Goal: Communication & Community: Answer question/provide support

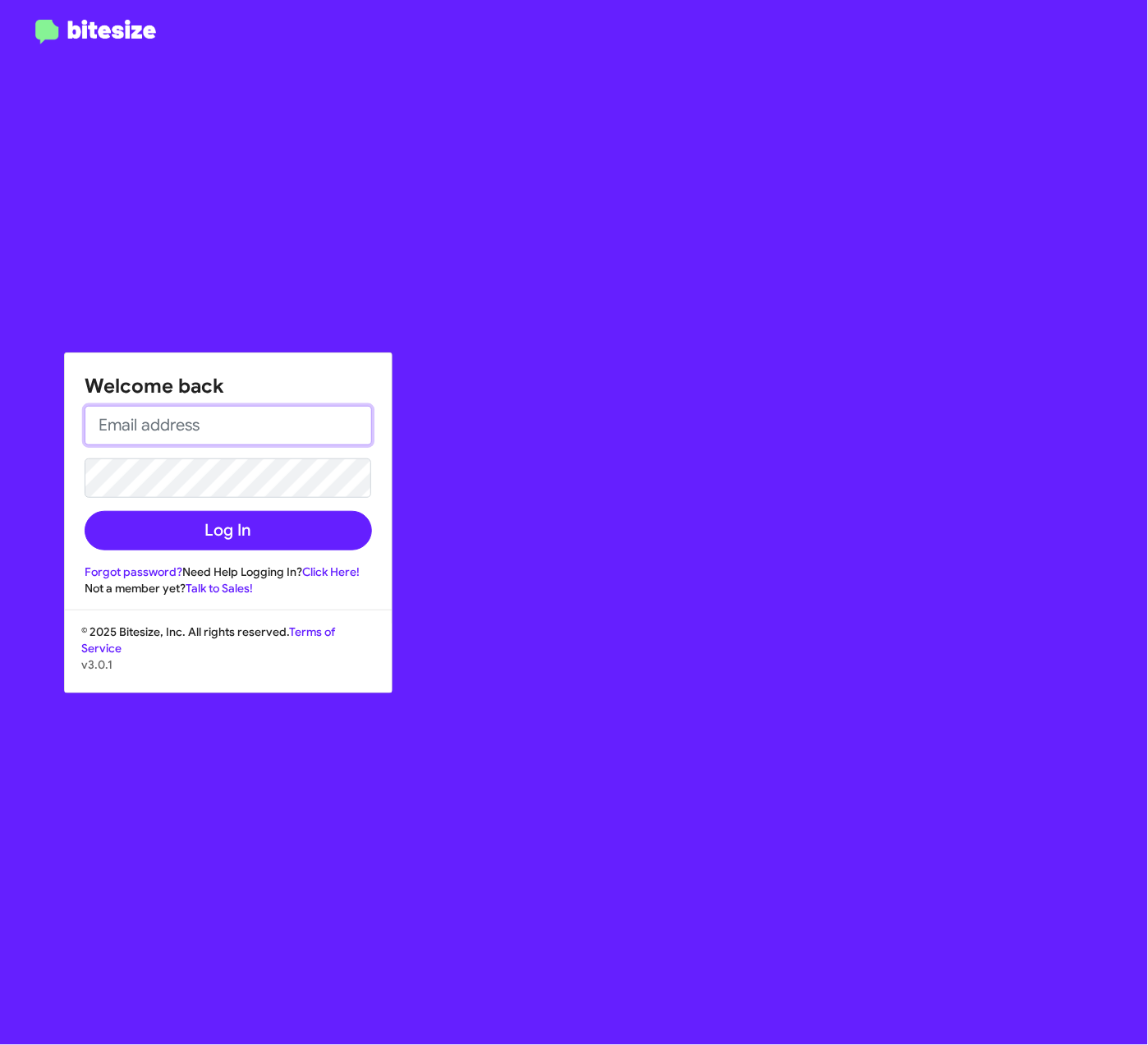
type input "[PERSON_NAME][EMAIL_ADDRESS][PERSON_NAME][PERSON_NAME][DOMAIN_NAME]"
click at [299, 504] on form "[PERSON_NAME][EMAIL_ADDRESS][PERSON_NAME][PERSON_NAME][DOMAIN_NAME] Log In" at bounding box center [228, 478] width 287 height 145
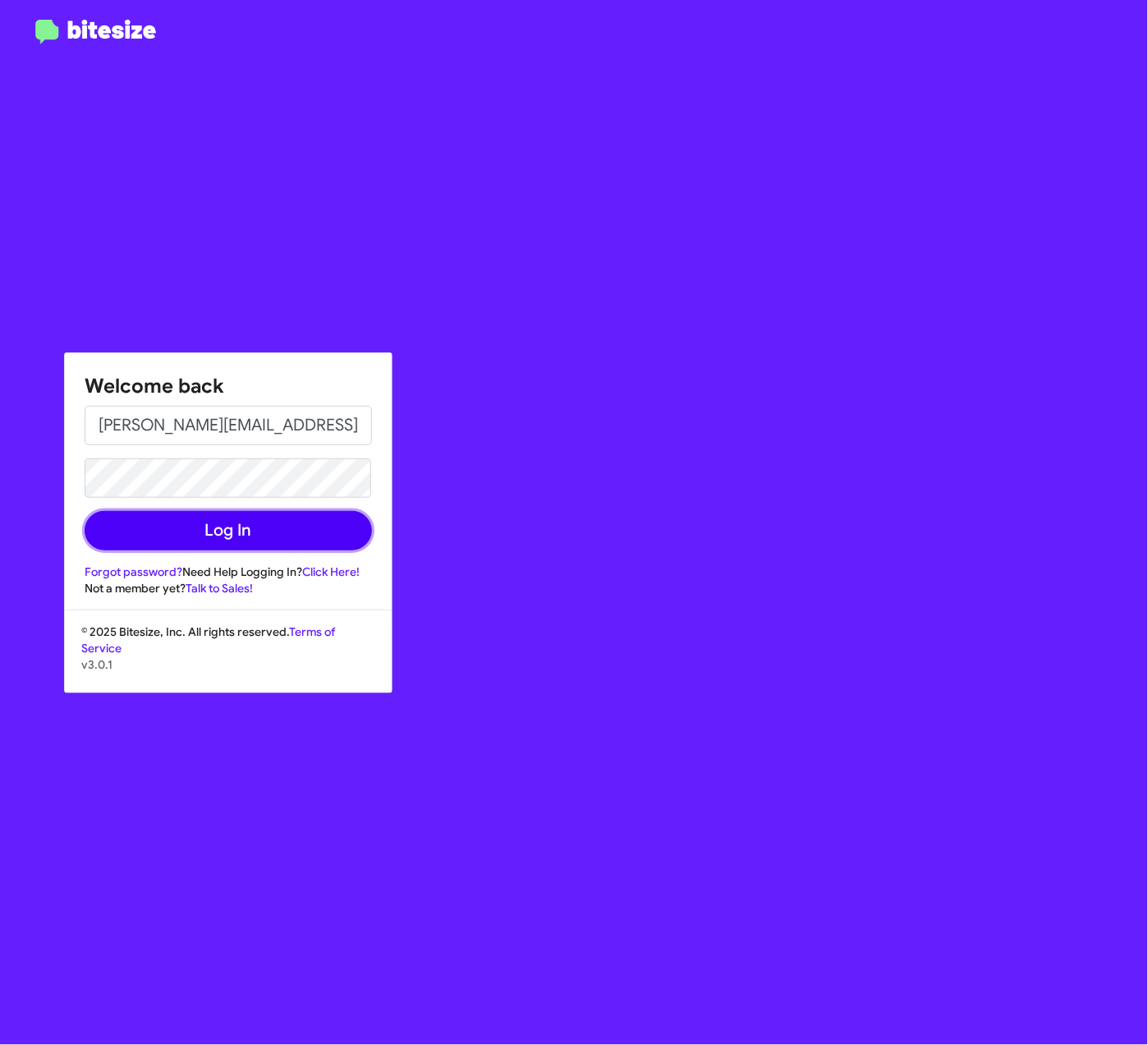
click at [299, 511] on button "Log In" at bounding box center [228, 530] width 287 height 39
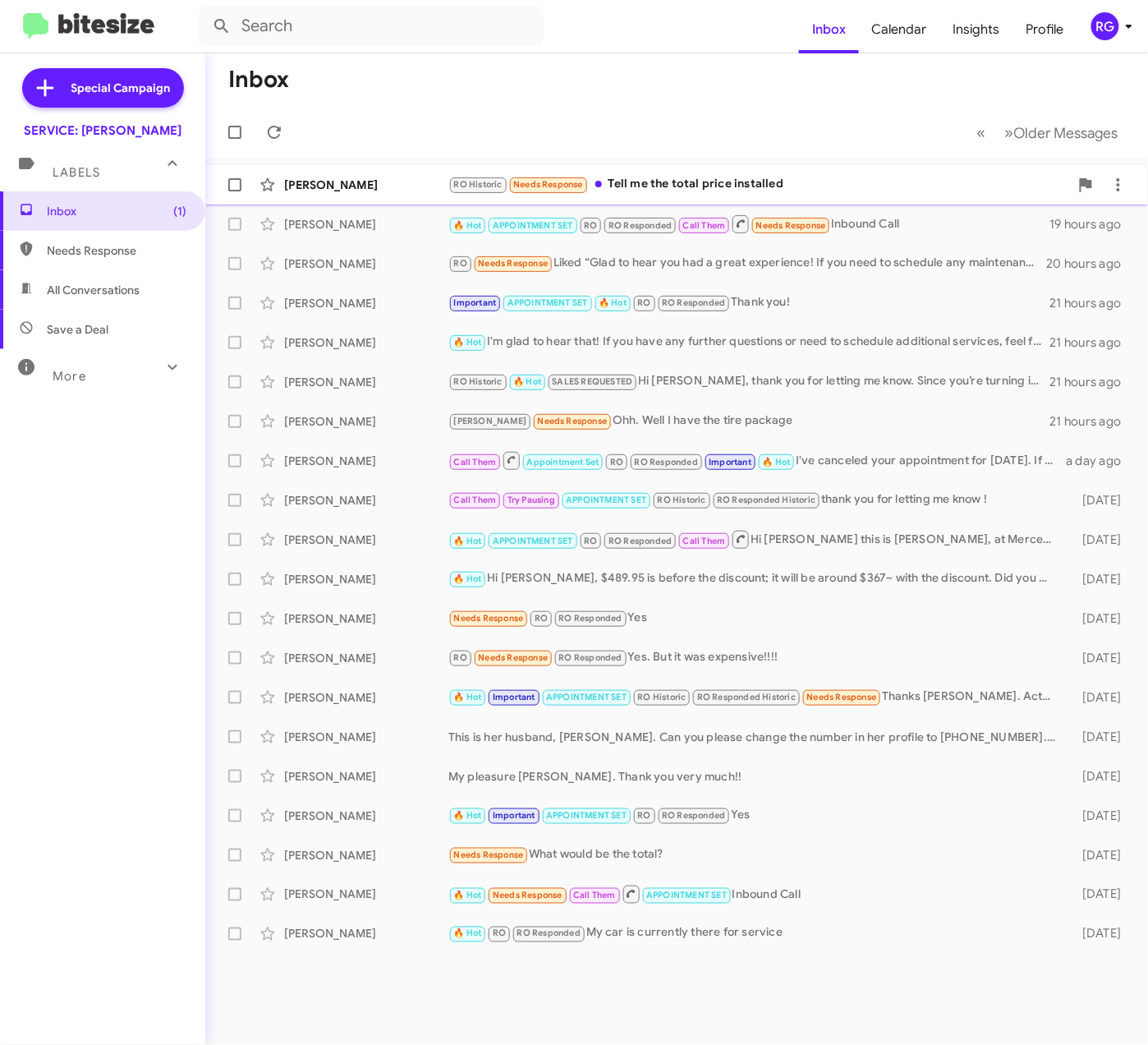
click at [584, 194] on mat-action-list "[PERSON_NAME] RO Historic Needs Response Tell me the total price installed 14 h…" at bounding box center [677, 556] width 943 height 795
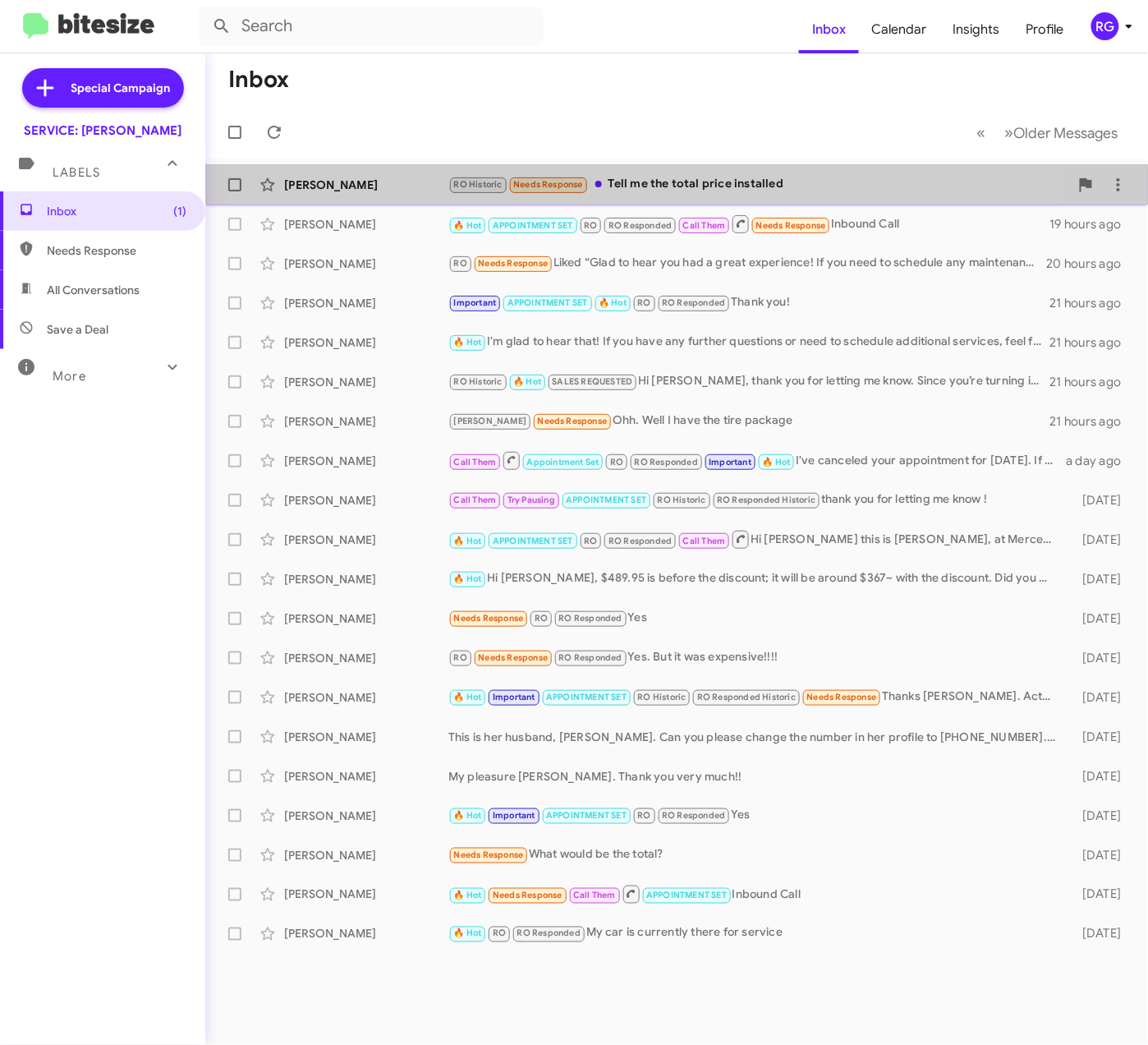
click at [584, 197] on div "[PERSON_NAME] RO Historic Needs Response Tell me the total price installed 14 h…" at bounding box center [677, 185] width 917 height 33
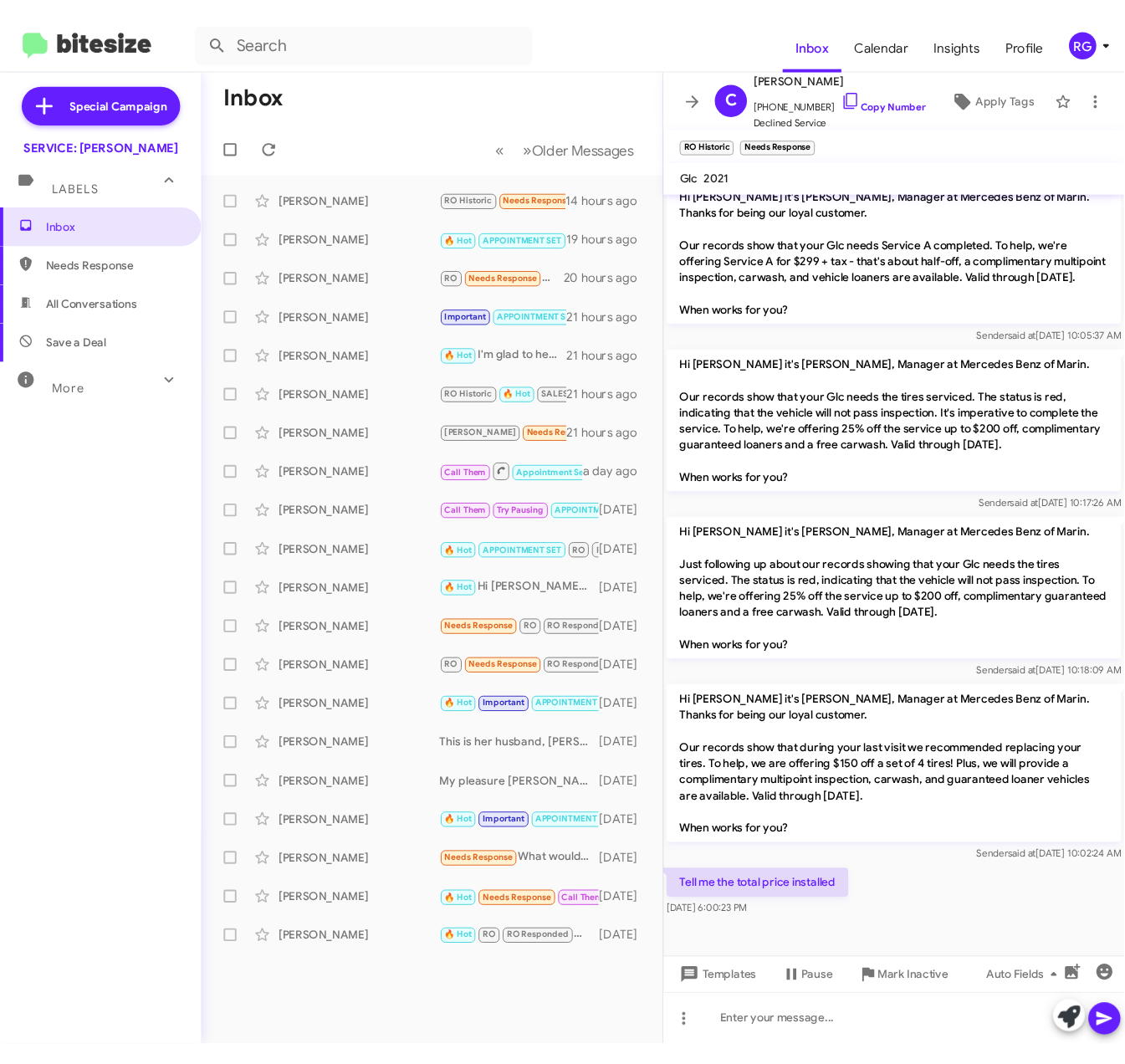
scroll to position [619, 0]
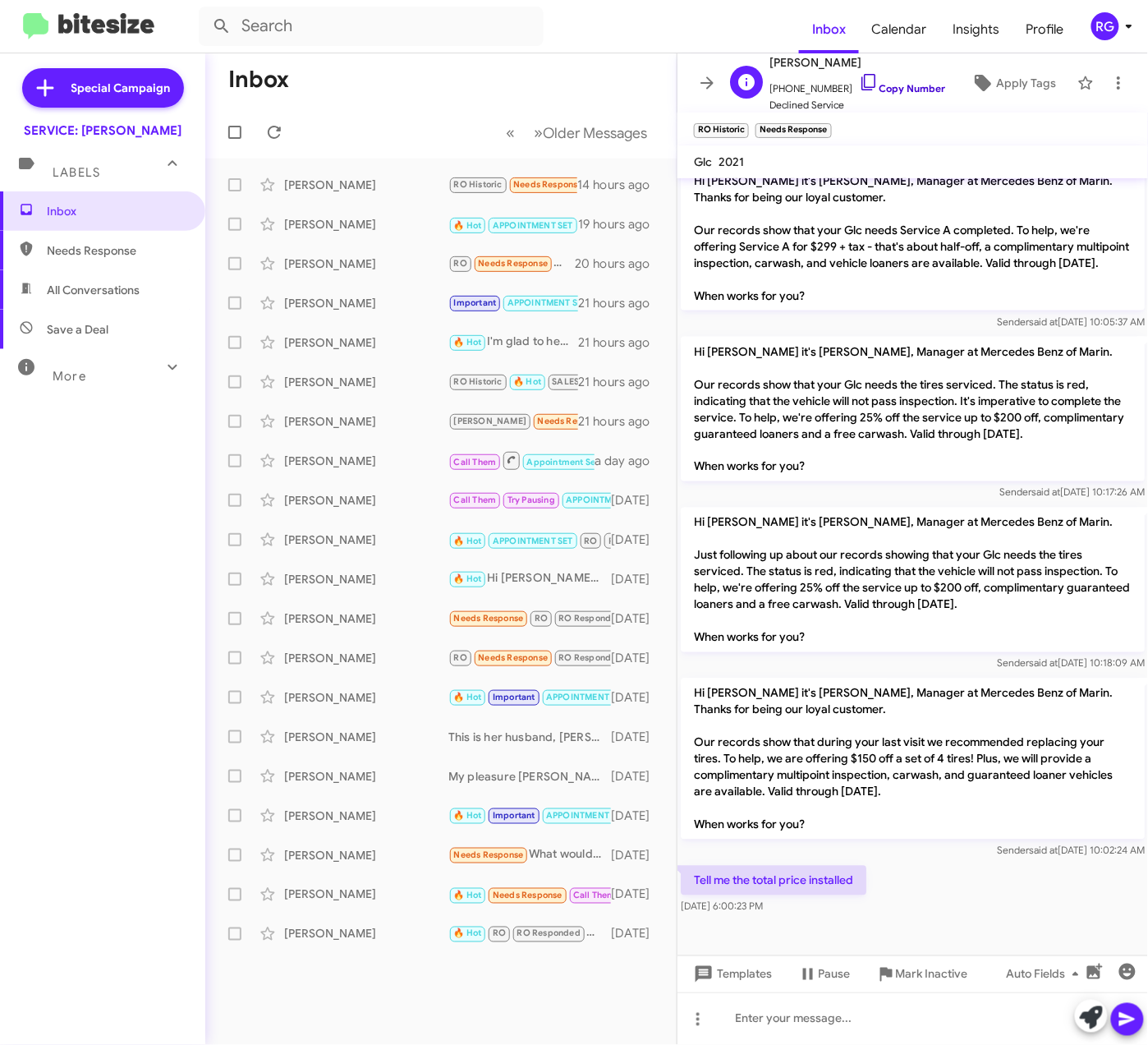
click at [860, 81] on icon at bounding box center [869, 82] width 20 height 20
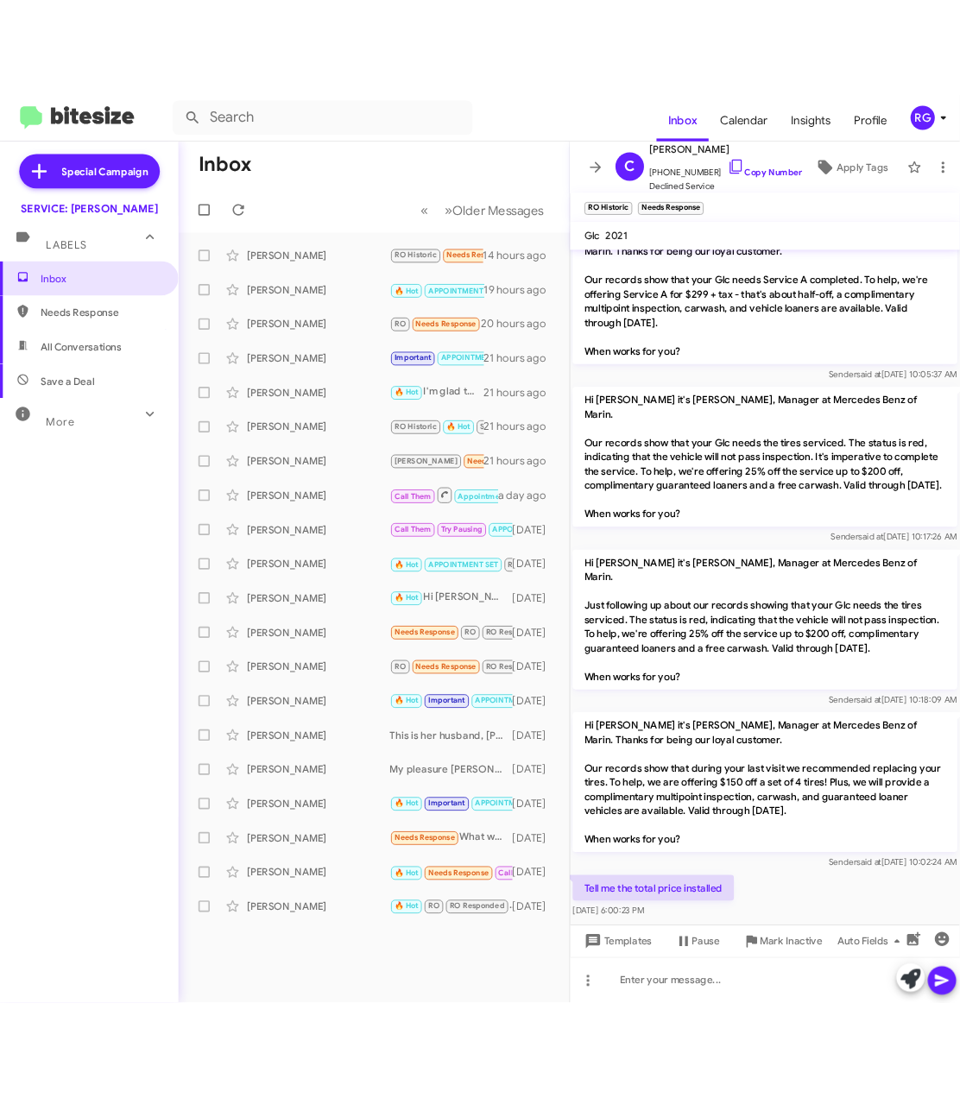
scroll to position [657, 0]
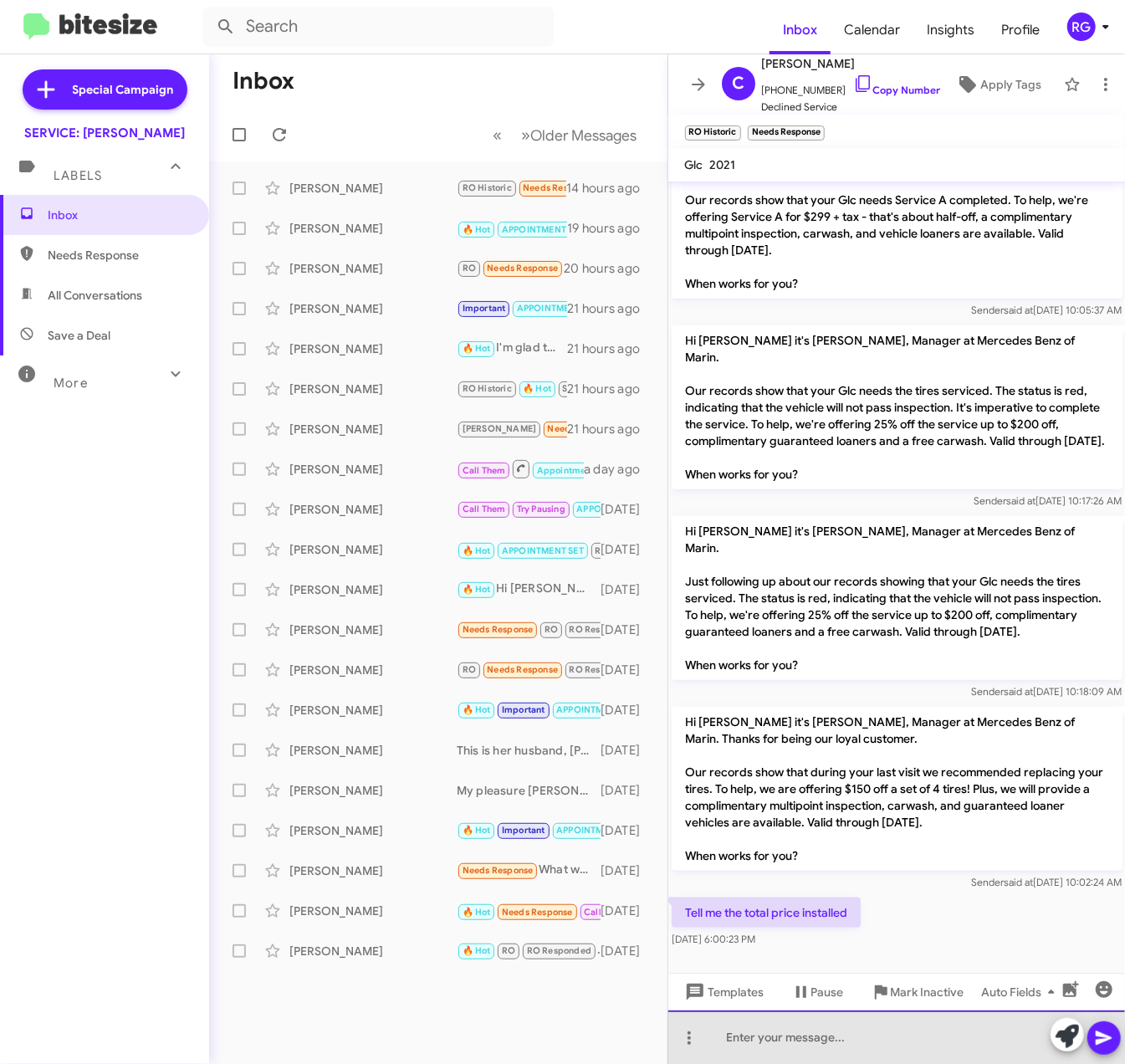
click at [878, 1044] on div at bounding box center [897, 1036] width 457 height 53
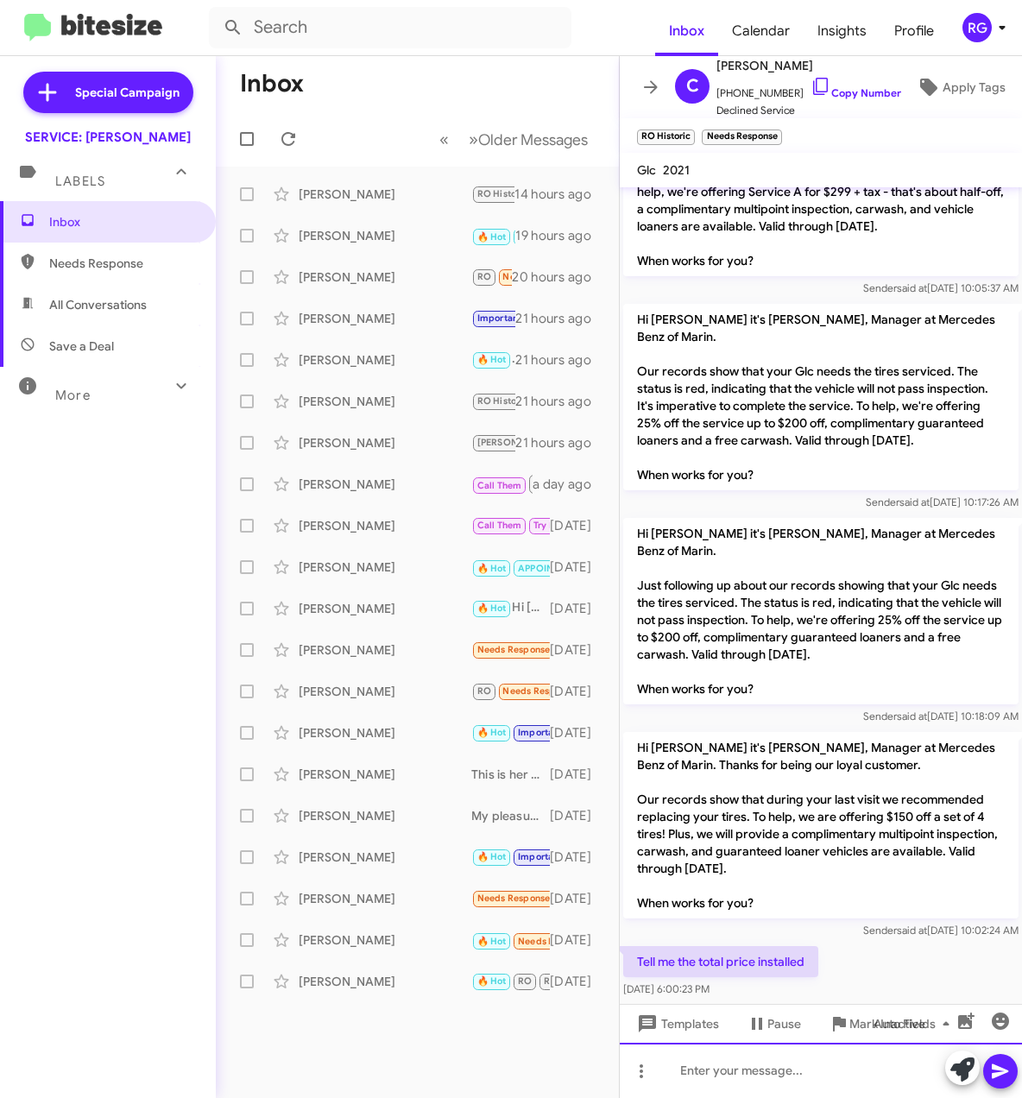
scroll to position [795, 0]
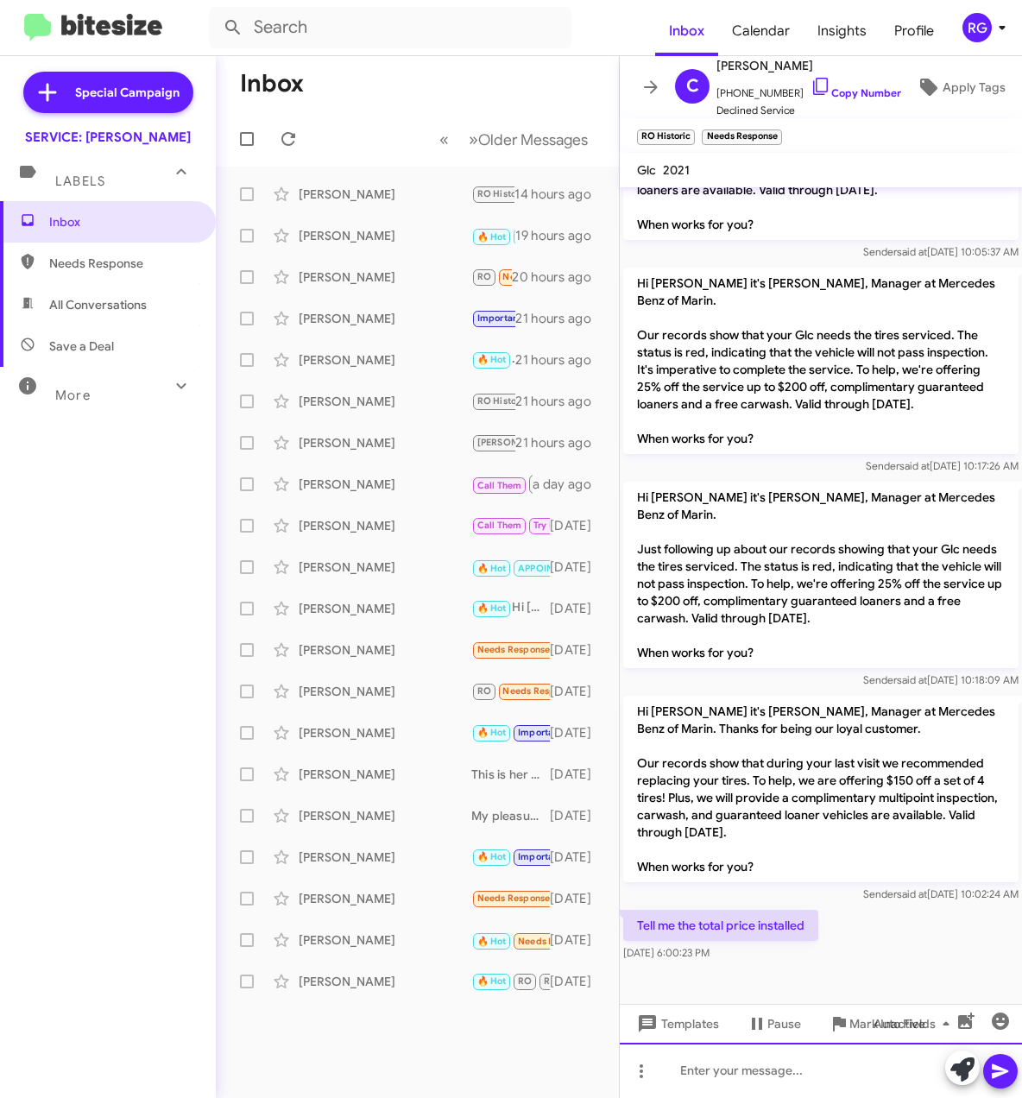
click at [836, 1077] on div at bounding box center [821, 1069] width 402 height 55
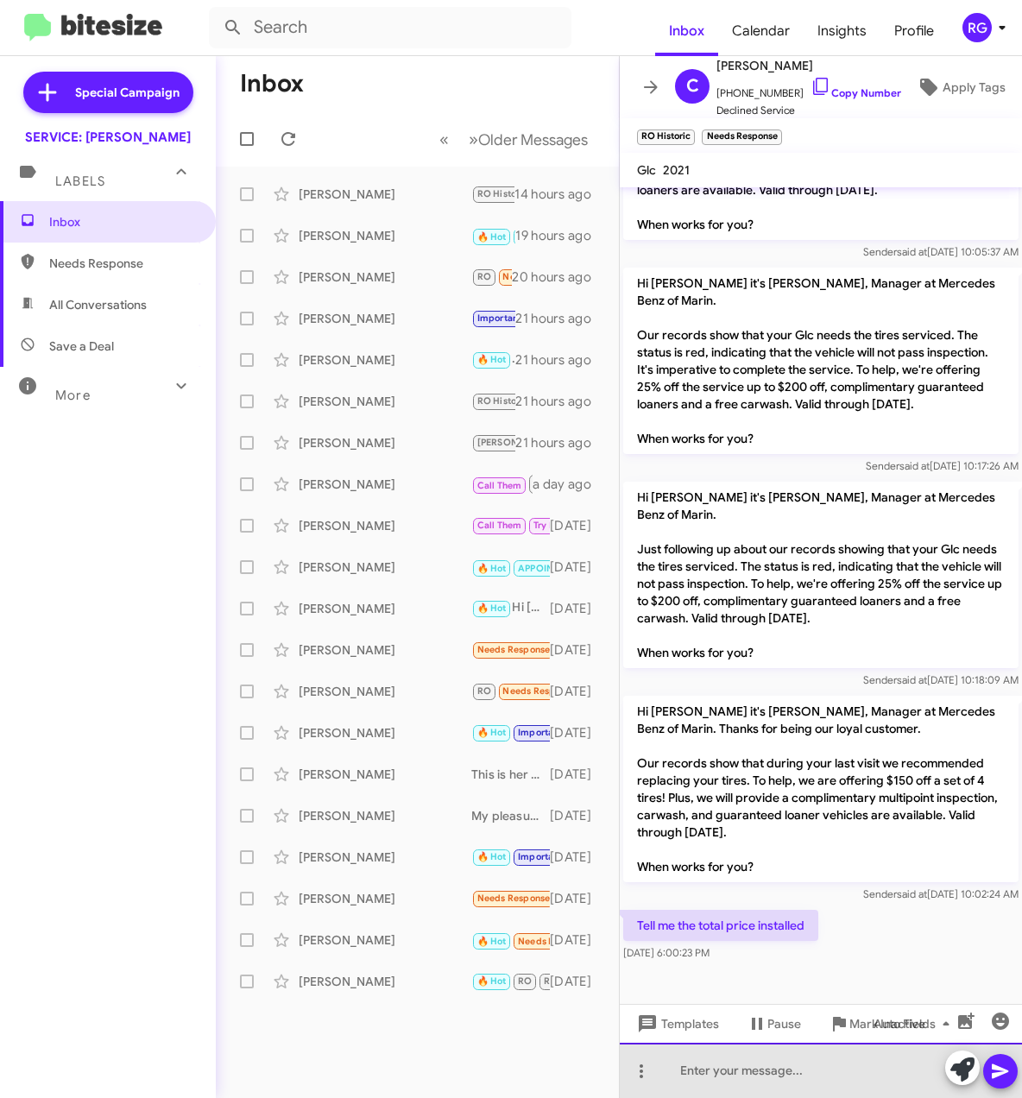
click at [920, 1082] on div at bounding box center [821, 1069] width 402 height 55
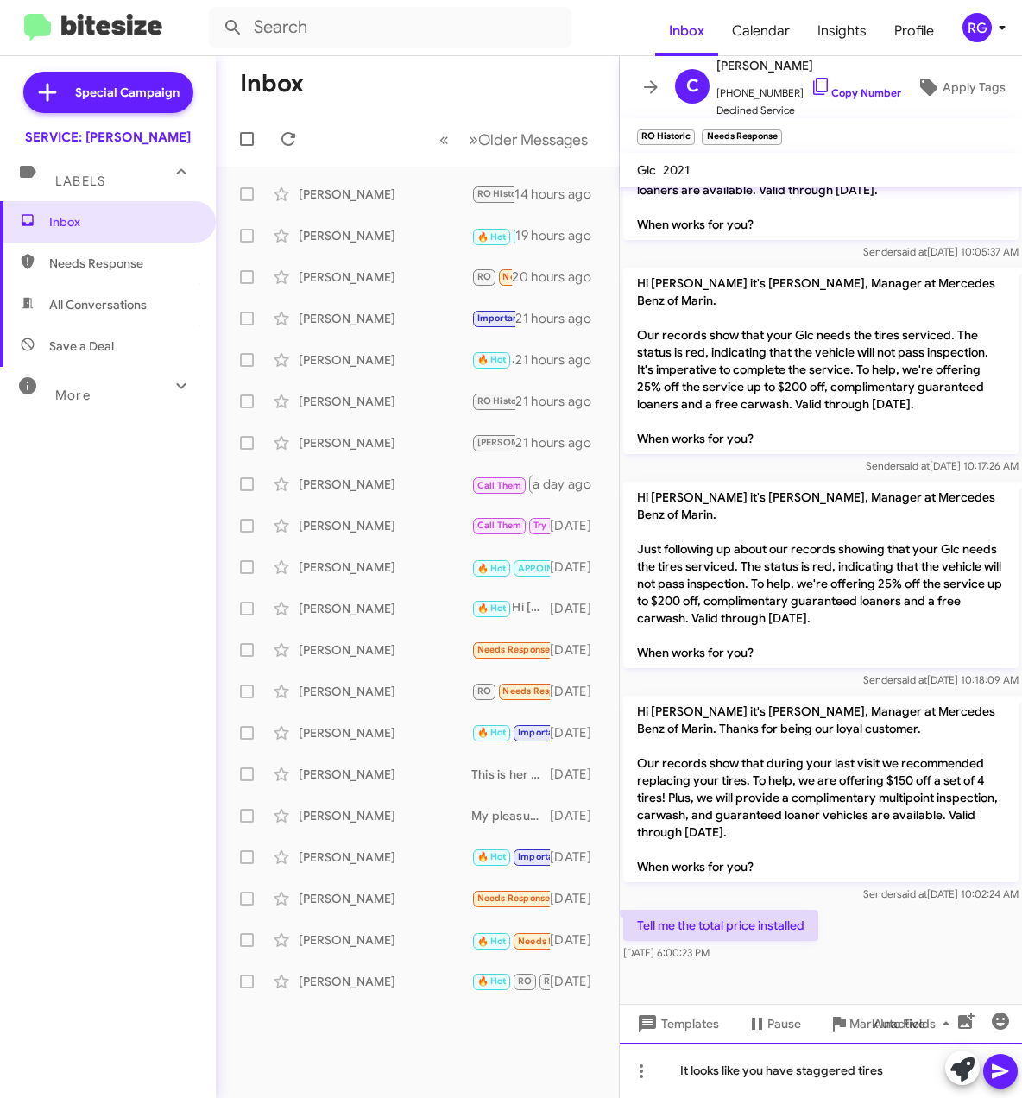
click at [857, 1078] on div "It looks like you have staggered tires" at bounding box center [821, 1069] width 402 height 55
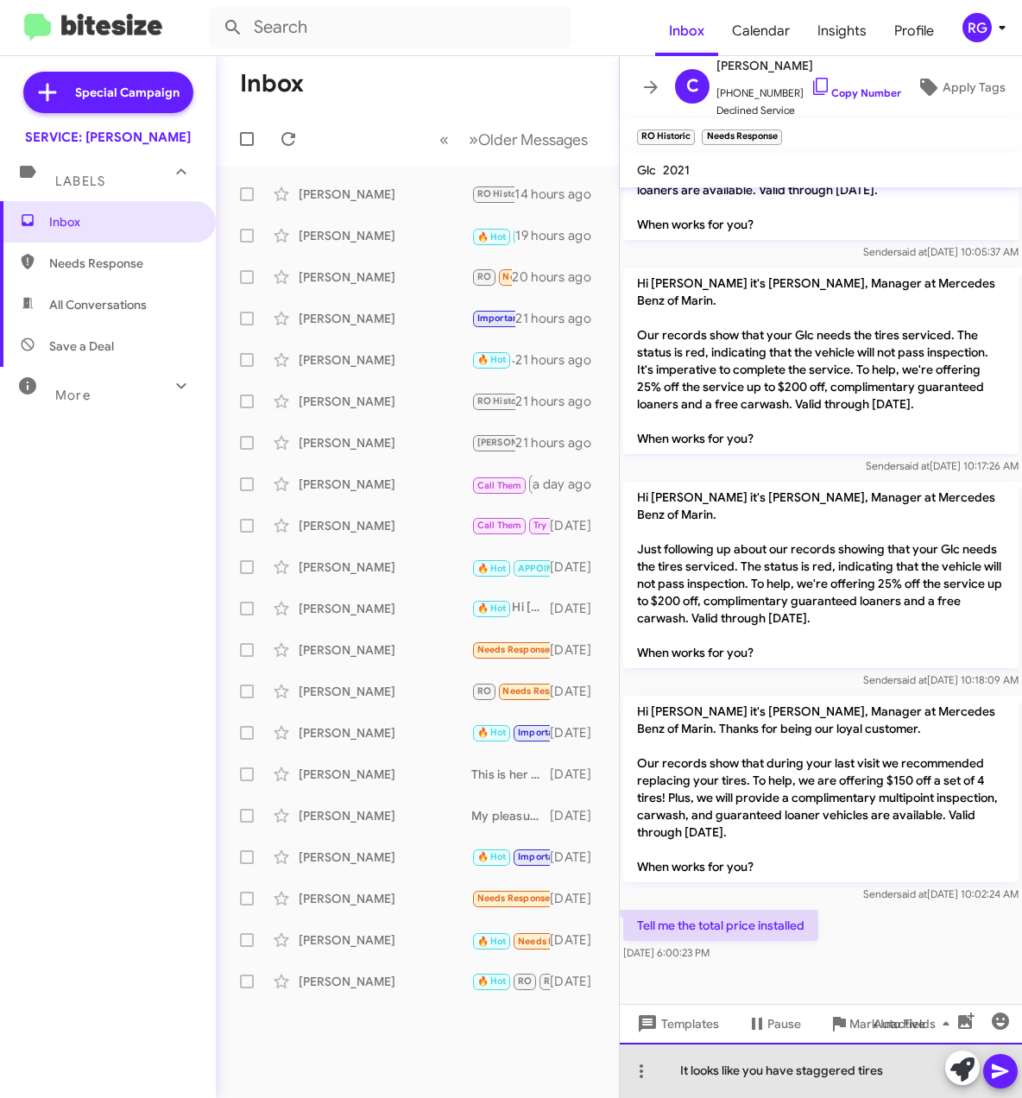
click at [895, 1071] on div "It looks like you have staggered tires" at bounding box center [821, 1069] width 402 height 55
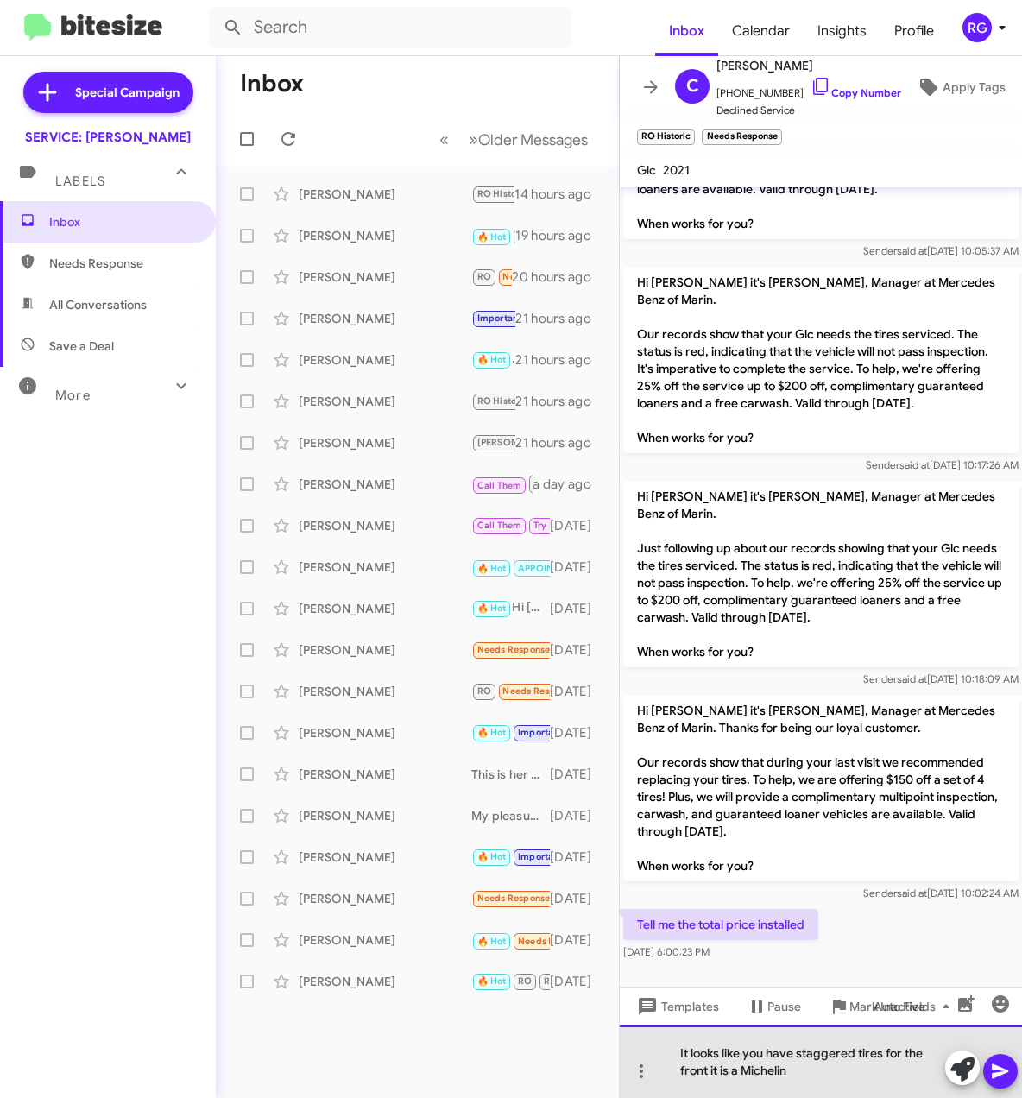
click at [809, 1078] on div "It looks like you have staggered tires for the front it is a Michelin" at bounding box center [821, 1061] width 402 height 72
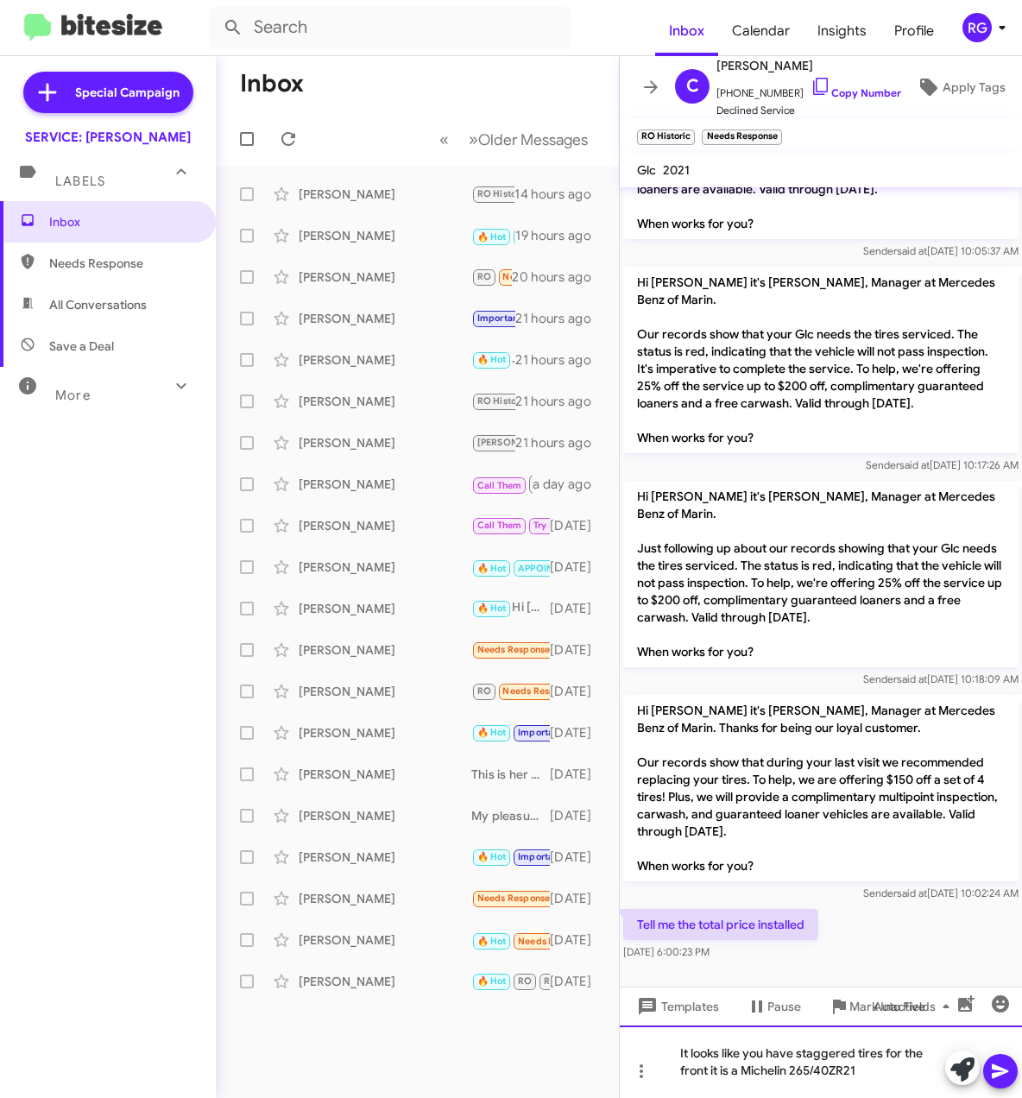
click at [796, 1074] on div "It looks like you have staggered tires for the front it is a Michelin 265/40ZR21" at bounding box center [821, 1061] width 402 height 72
click at [794, 1074] on div "It looks like you have staggered tires for the front it is a Michelin 265/40ZR21" at bounding box center [821, 1061] width 402 height 72
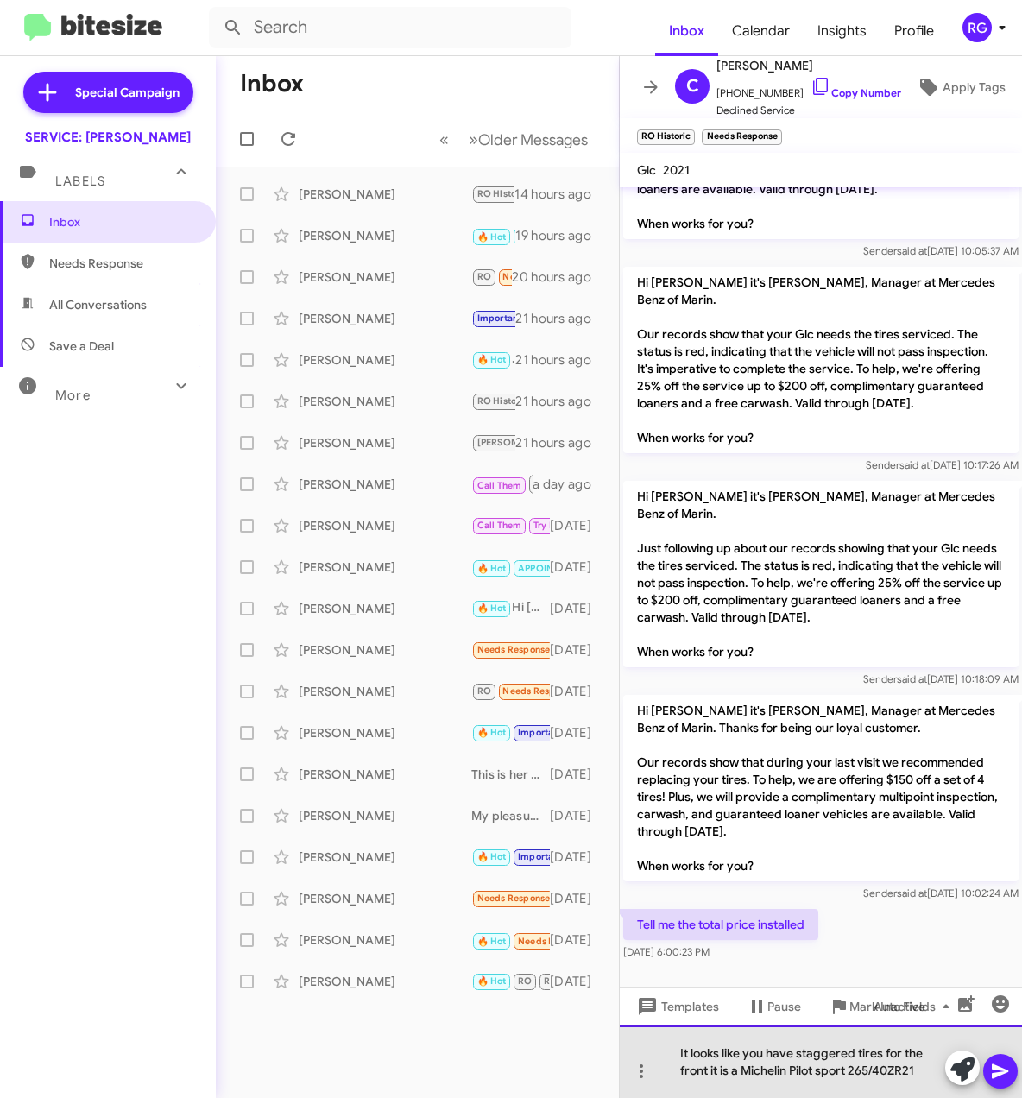
click at [912, 1075] on div "It looks like you have staggered tires for the front it is a Michelin Pilot spo…" at bounding box center [821, 1061] width 402 height 72
click at [927, 1075] on div "It looks like you have staggered tires for the front it is a Michelin Pilot spo…" at bounding box center [821, 1061] width 402 height 72
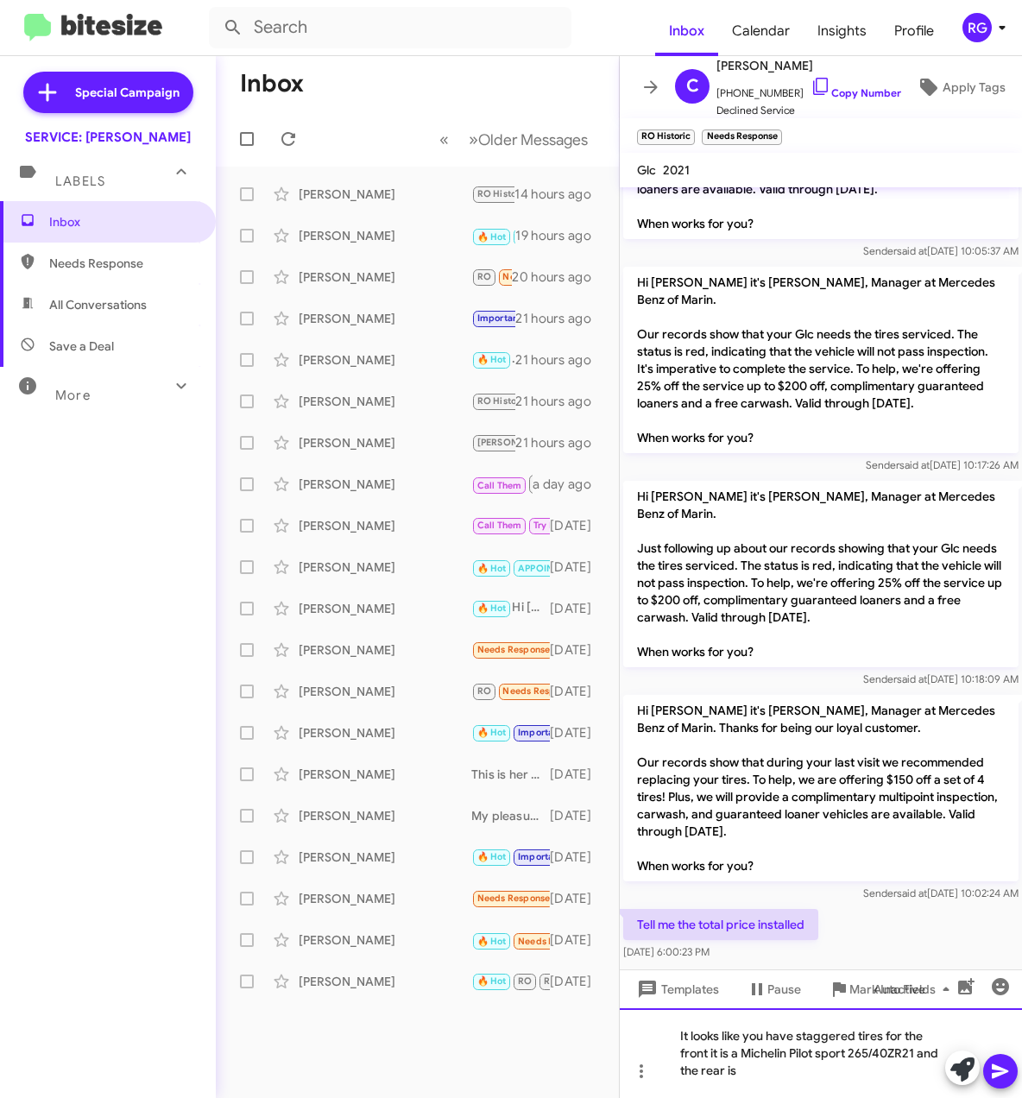
click at [780, 1079] on div "It looks like you have staggered tires for the front it is a Michelin Pilot spo…" at bounding box center [821, 1053] width 402 height 90
drag, startPoint x: 819, startPoint y: 1081, endPoint x: 815, endPoint y: 1074, distance: 8.9
click at [819, 1081] on div "It looks like you have staggered tires for the front it is a Michelin Pilot spo…" at bounding box center [821, 1053] width 402 height 90
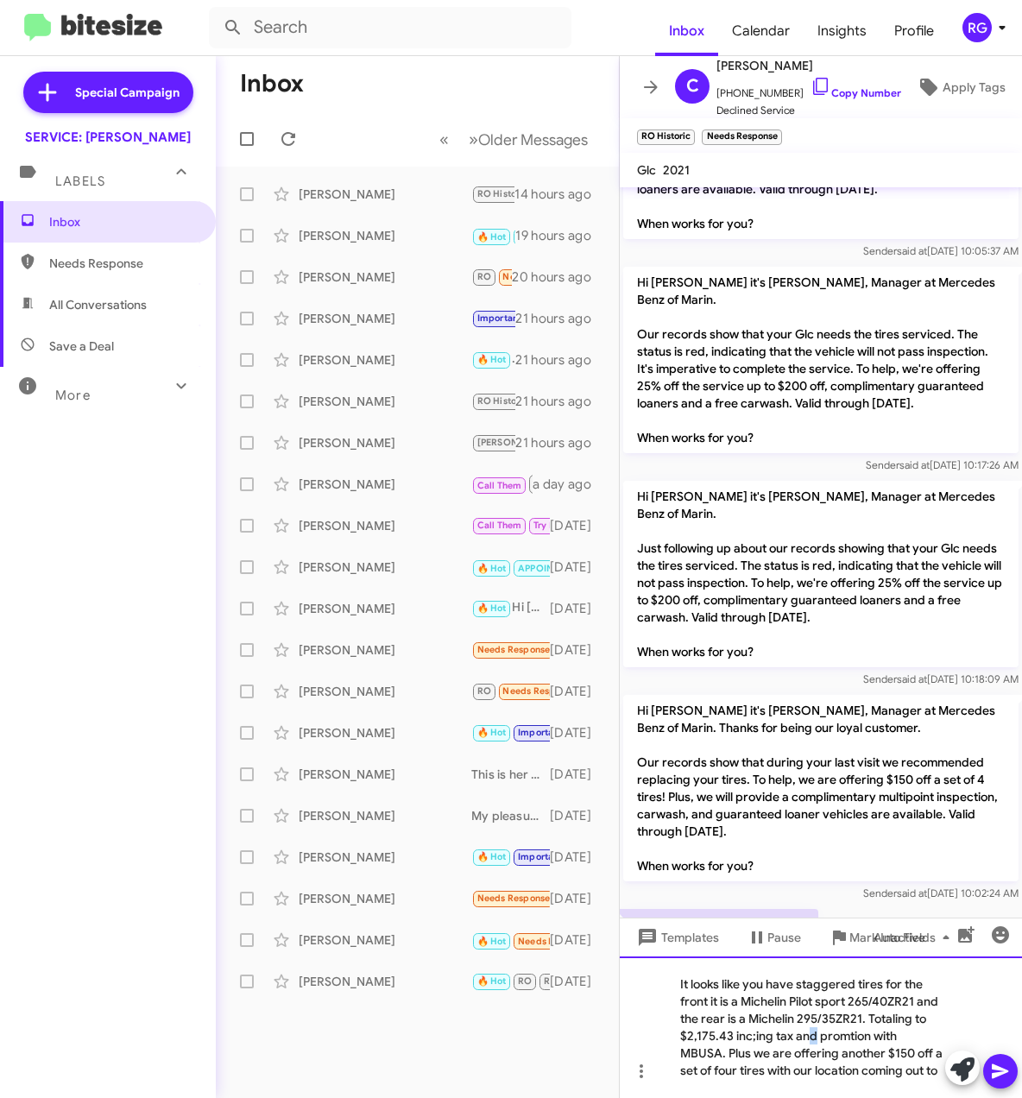
click at [812, 1019] on div "It looks like you have staggered tires for the front it is a Michelin Pilot spo…" at bounding box center [821, 1027] width 402 height 142
click at [816, 1022] on div "It looks like you have staggered tires for the front it is a Michelin Pilot spo…" at bounding box center [821, 1027] width 402 height 142
click at [865, 1081] on div "It looks like you have staggered tires for the front it is a Michelin Pilot spo…" at bounding box center [821, 1027] width 402 height 142
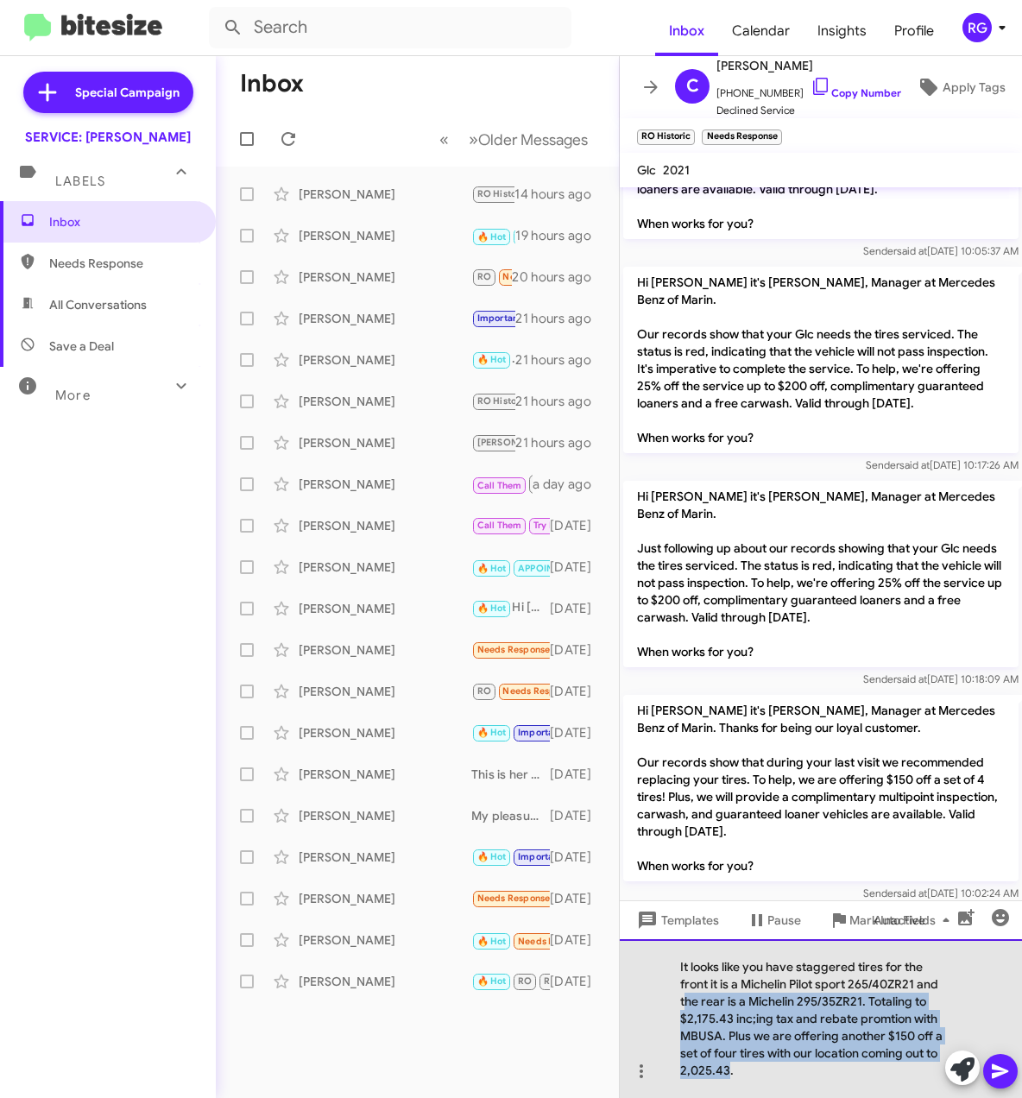
drag, startPoint x: 729, startPoint y: 1082, endPoint x: 685, endPoint y: 1008, distance: 86.3
click at [685, 1008] on div "It looks like you have staggered tires for the front it is a Michelin Pilot spo…" at bounding box center [821, 1018] width 402 height 159
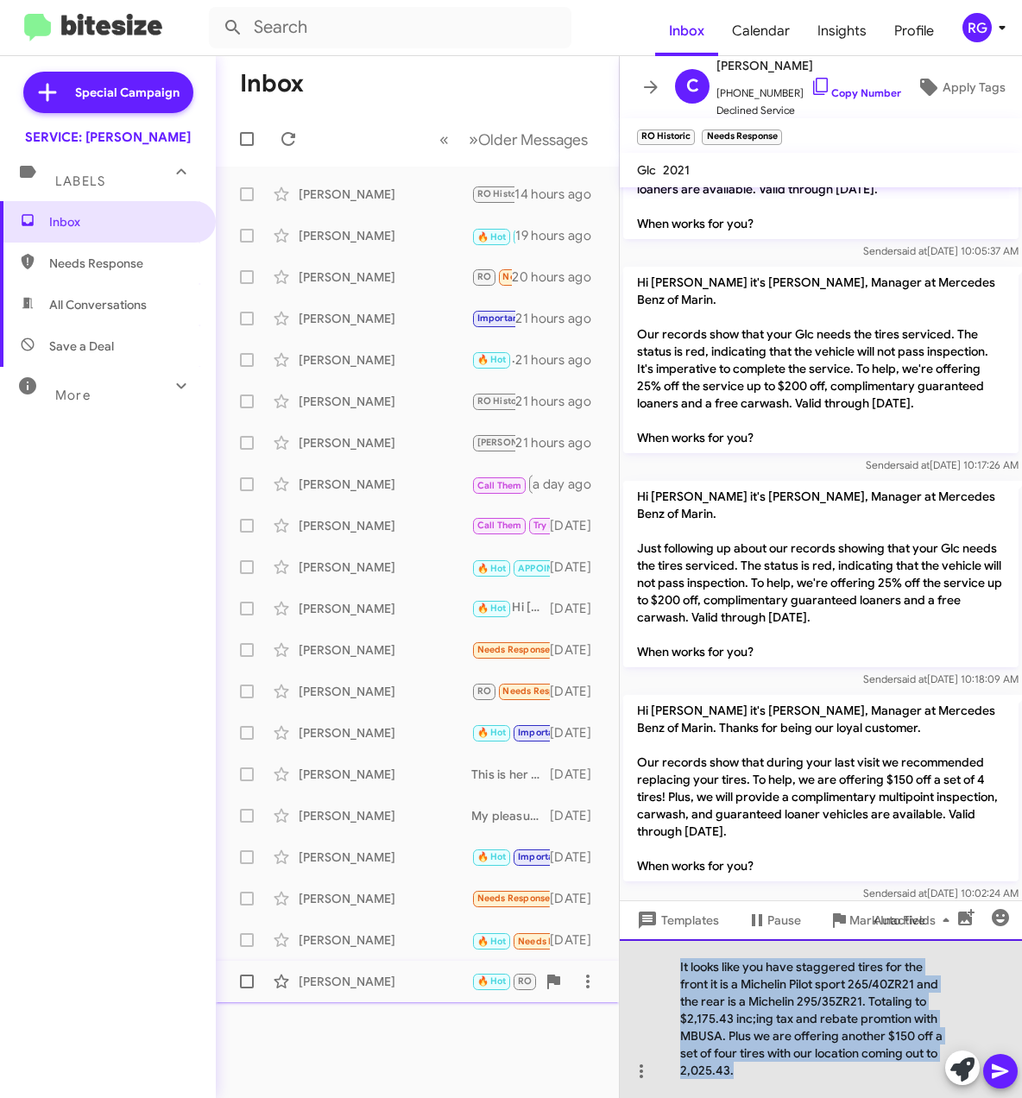
drag, startPoint x: 768, startPoint y: 1067, endPoint x: 616, endPoint y: 961, distance: 185.3
click at [633, 957] on div "It looks like you have staggered tires for the front it is a Michelin Pilot spo…" at bounding box center [821, 1018] width 402 height 159
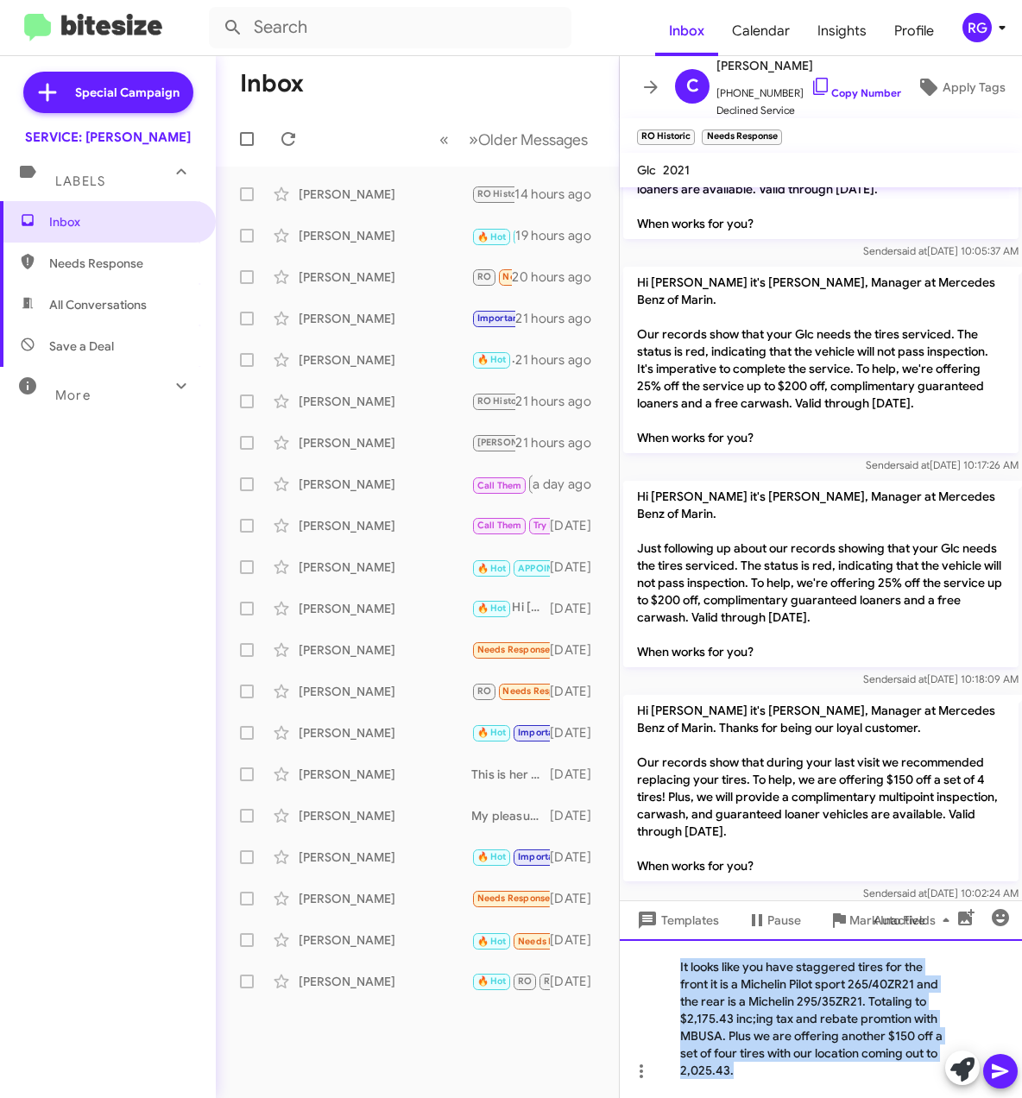
copy div "It looks like you have staggered tires for the front it is a Michelin Pilot spo…"
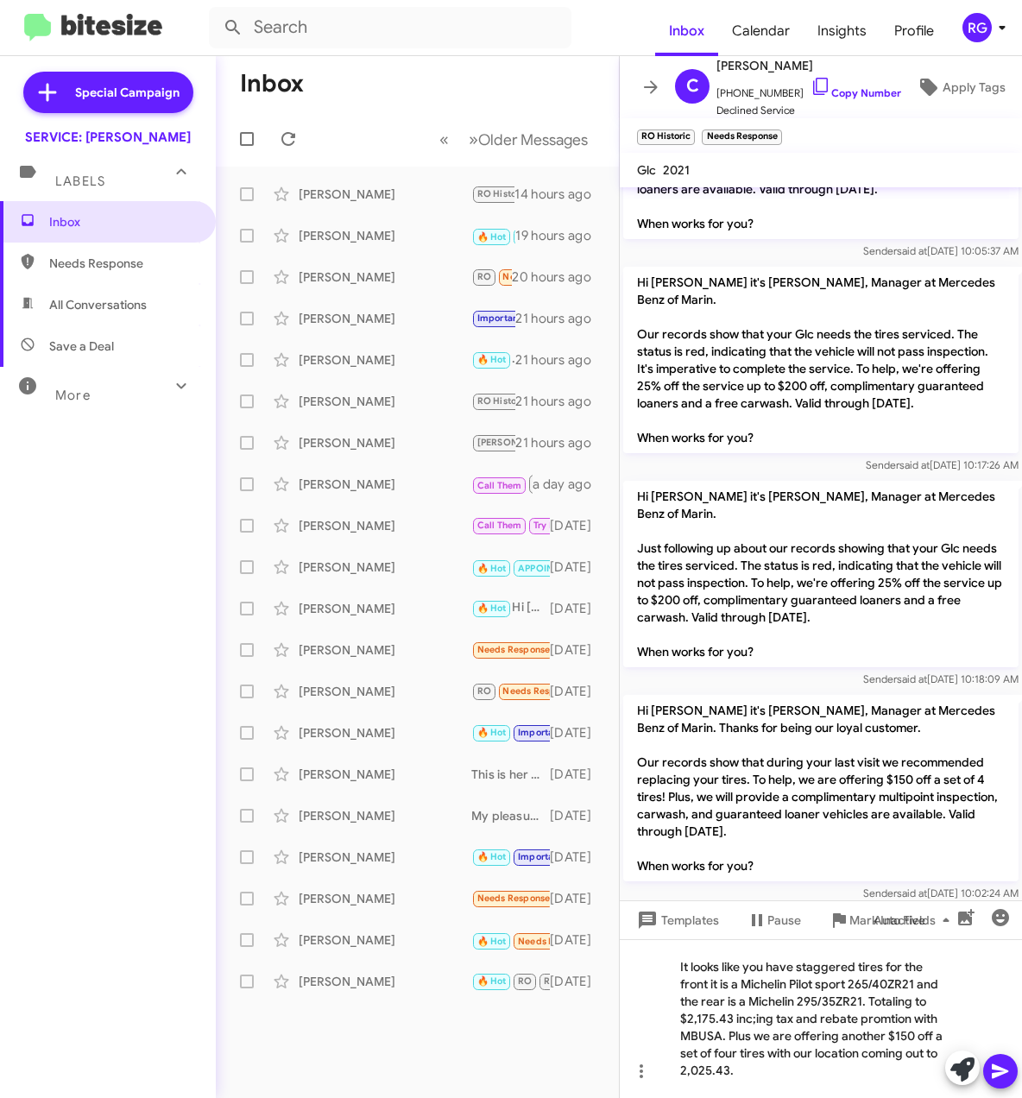
click at [684, 557] on p "Hi [PERSON_NAME] it's [PERSON_NAME], Manager at Mercedes Benz of Marin. Just fo…" at bounding box center [820, 574] width 395 height 186
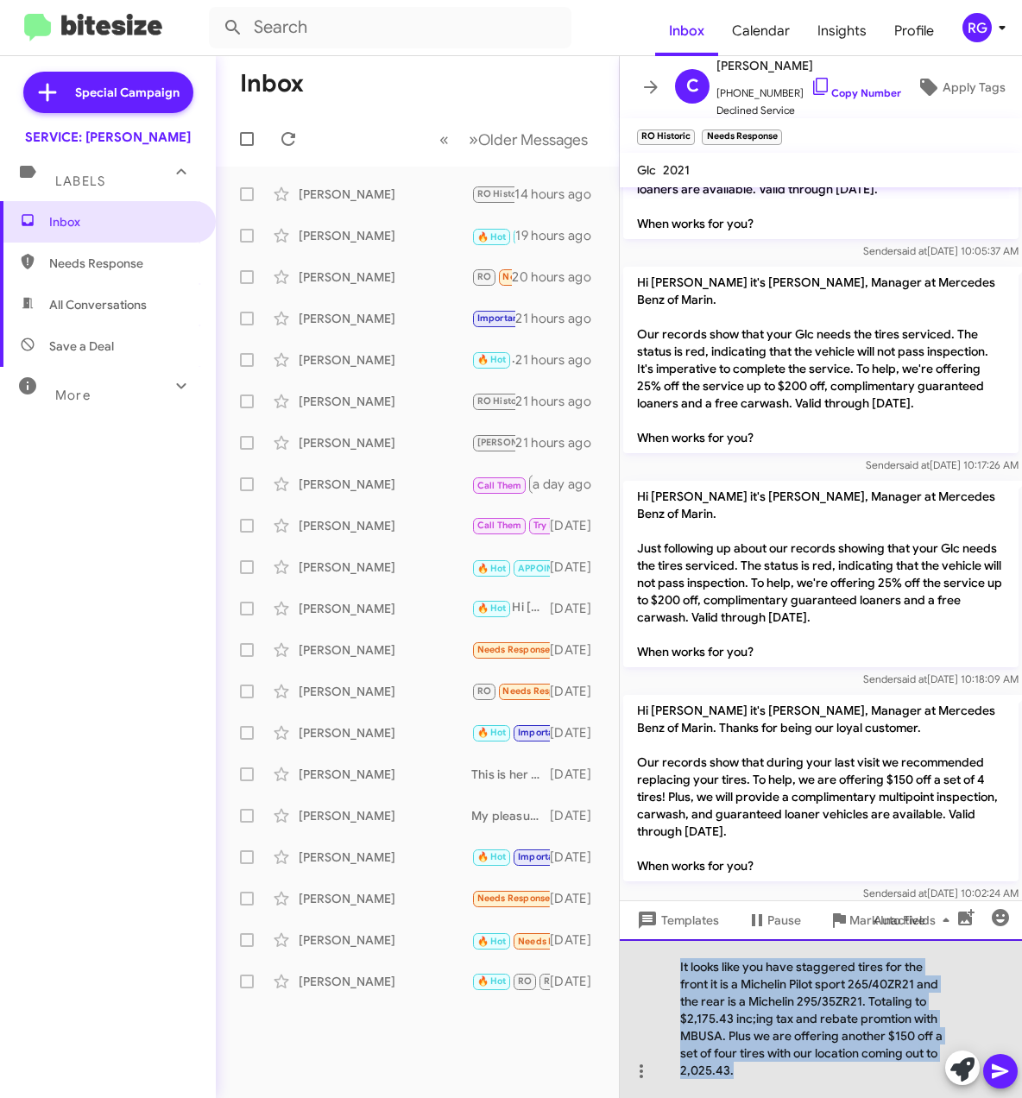
drag, startPoint x: 767, startPoint y: 1074, endPoint x: 652, endPoint y: 944, distance: 173.6
click at [653, 949] on div "It looks like you have staggered tires for the front it is a Michelin Pilot spo…" at bounding box center [821, 1018] width 402 height 159
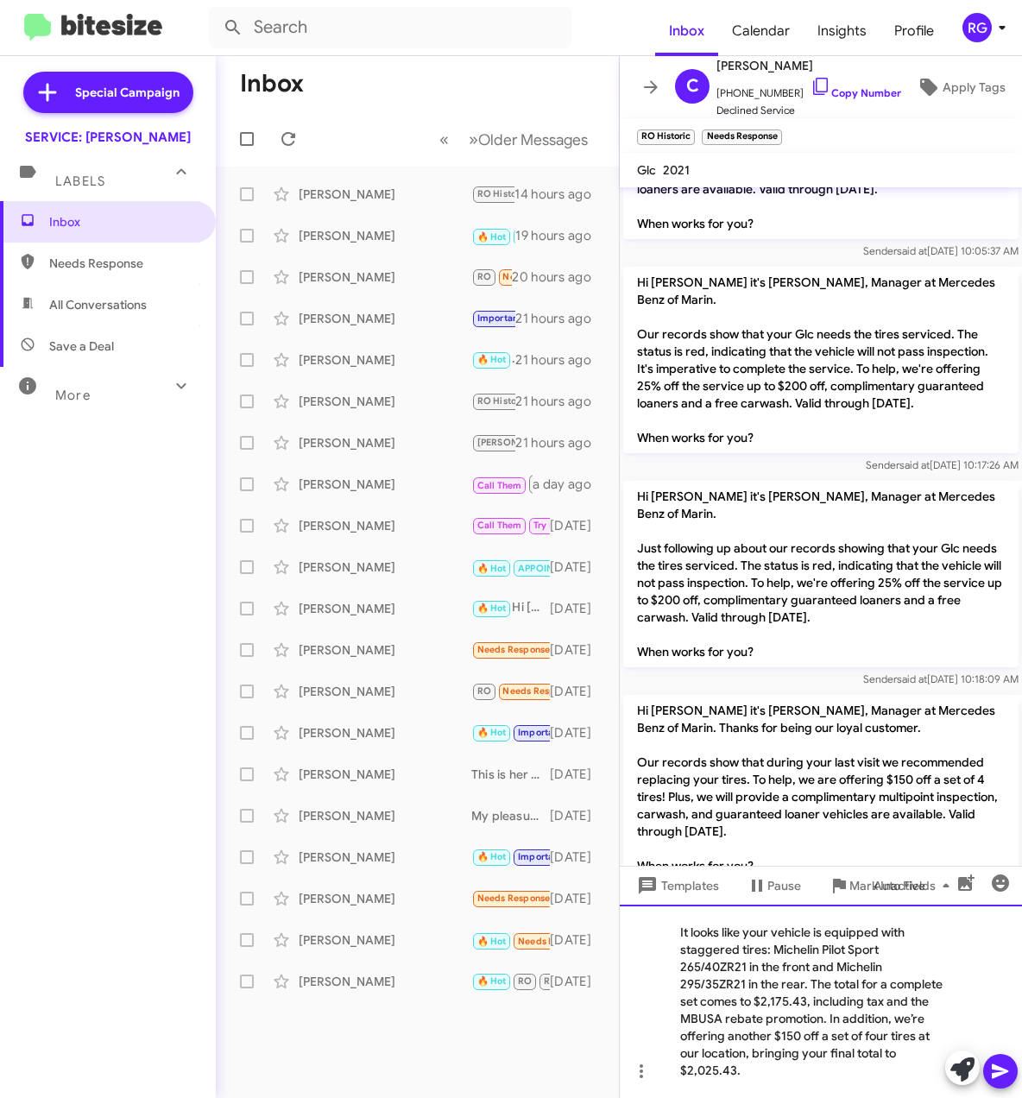
click at [857, 1051] on div "It looks like your vehicle is equipped with staggered tires: Michelin Pilot Spo…" at bounding box center [821, 1000] width 402 height 193
click at [863, 1016] on div "It looks like your vehicle is equipped with staggered tires: Michelin Pilot Spo…" at bounding box center [821, 1000] width 402 height 193
click at [903, 998] on div "It looks like your vehicle is equipped with staggered tires: Michelin Pilot Spo…" at bounding box center [821, 1000] width 402 height 193
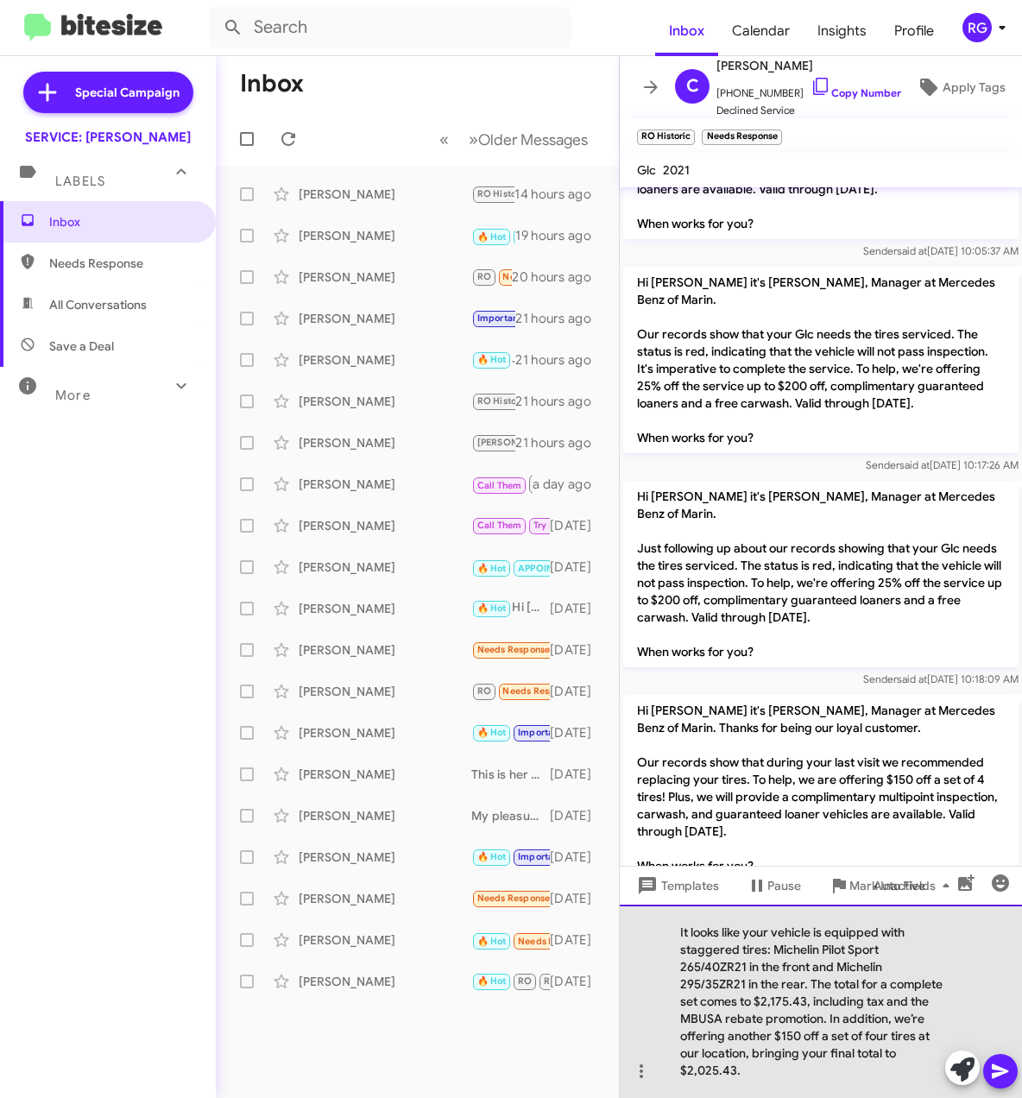
click at [820, 1017] on div "It looks like your vehicle is equipped with staggered tires: Michelin Pilot Spo…" at bounding box center [821, 1000] width 402 height 193
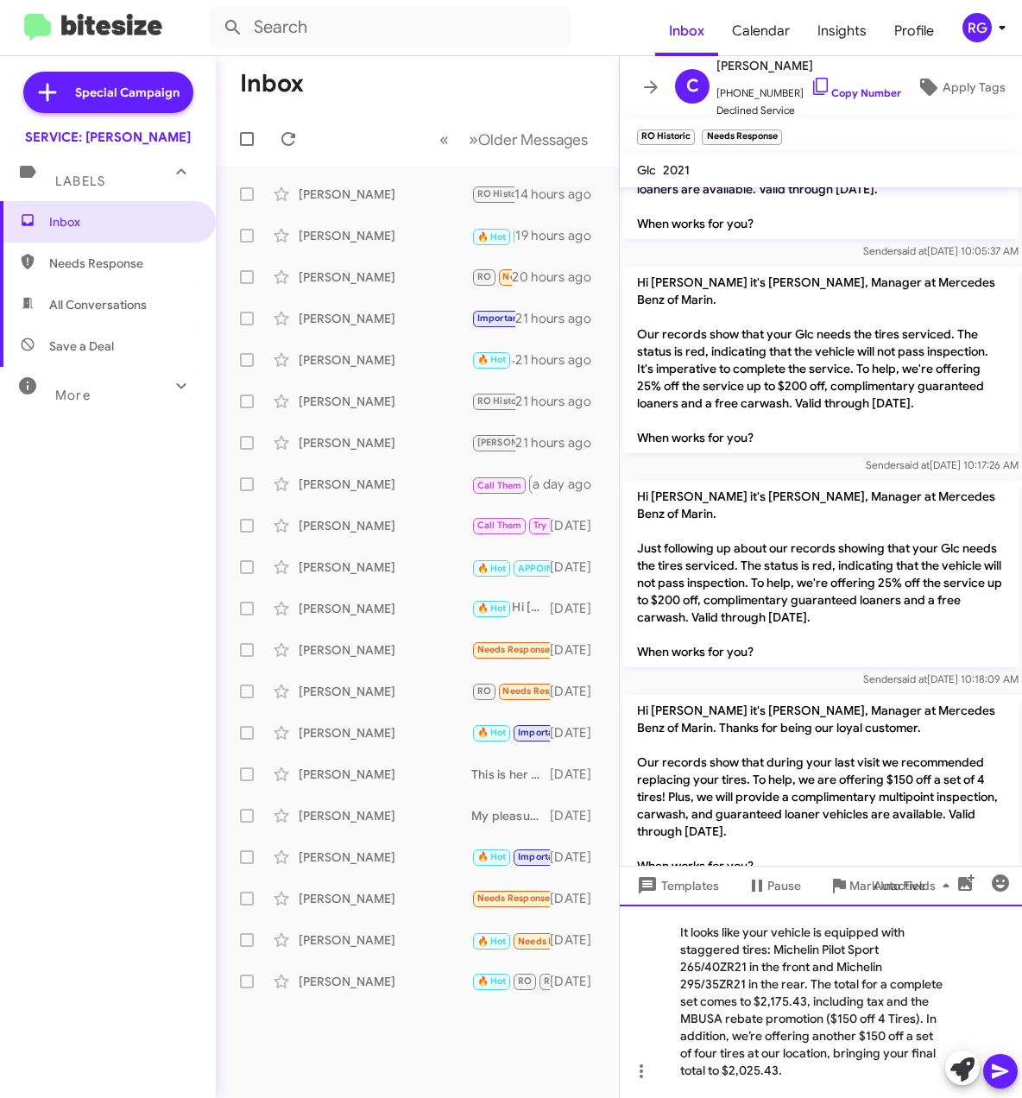
click at [972, 1004] on div "It looks like your vehicle is equipped with staggered tires: Michelin Pilot Spo…" at bounding box center [821, 1000] width 402 height 193
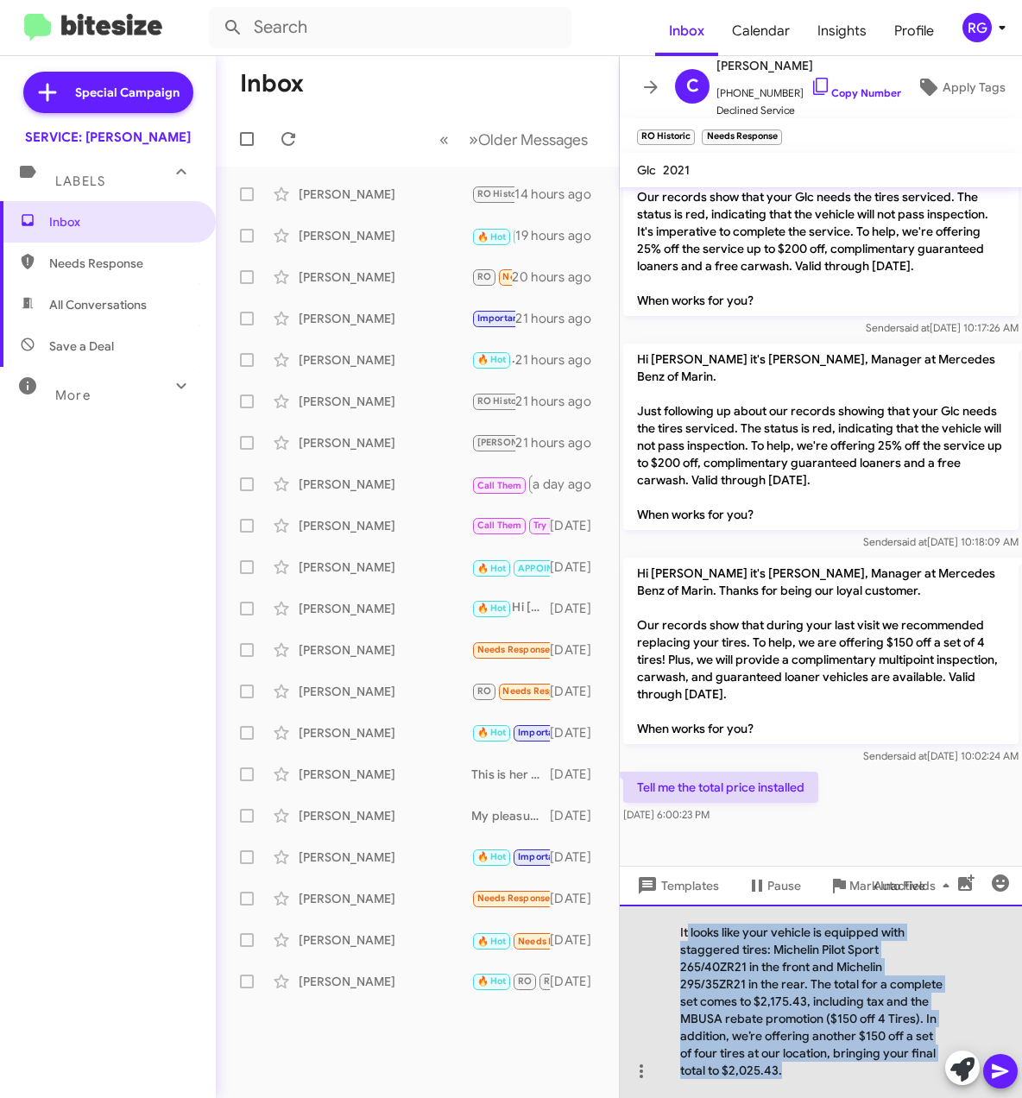
drag, startPoint x: 792, startPoint y: 1061, endPoint x: 688, endPoint y: 935, distance: 163.6
click at [688, 929] on div "It looks like your vehicle is equipped with staggered tires: Michelin Pilot Spo…" at bounding box center [821, 1000] width 402 height 193
click at [756, 1029] on div "It looks like your vehicle is equipped with staggered tires: Michelin Pilot Spo…" at bounding box center [821, 1000] width 402 height 193
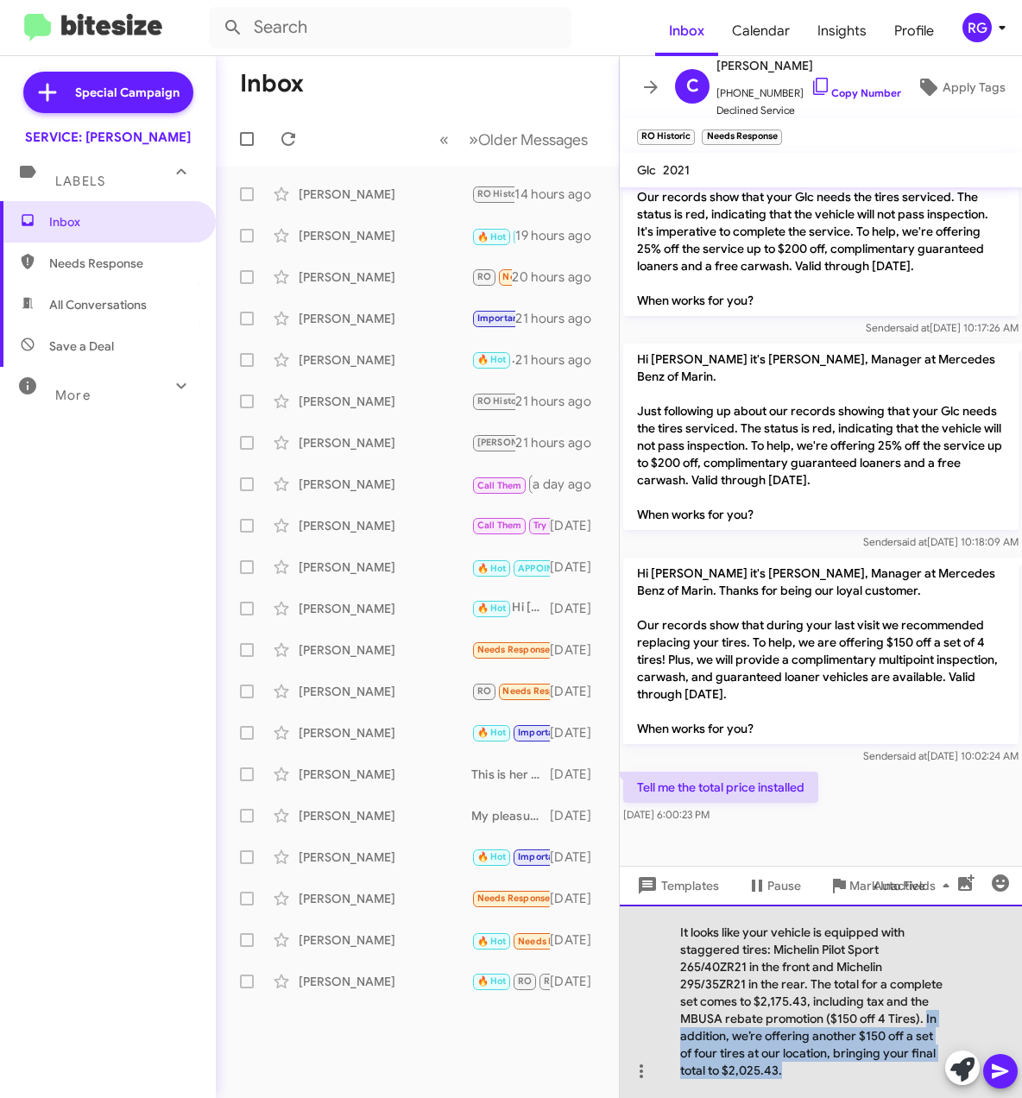
drag, startPoint x: 808, startPoint y: 1081, endPoint x: 926, endPoint y: 1022, distance: 132.4
click at [926, 1022] on div "It looks like your vehicle is equipped with staggered tires: Michelin Pilot Spo…" at bounding box center [821, 1000] width 402 height 193
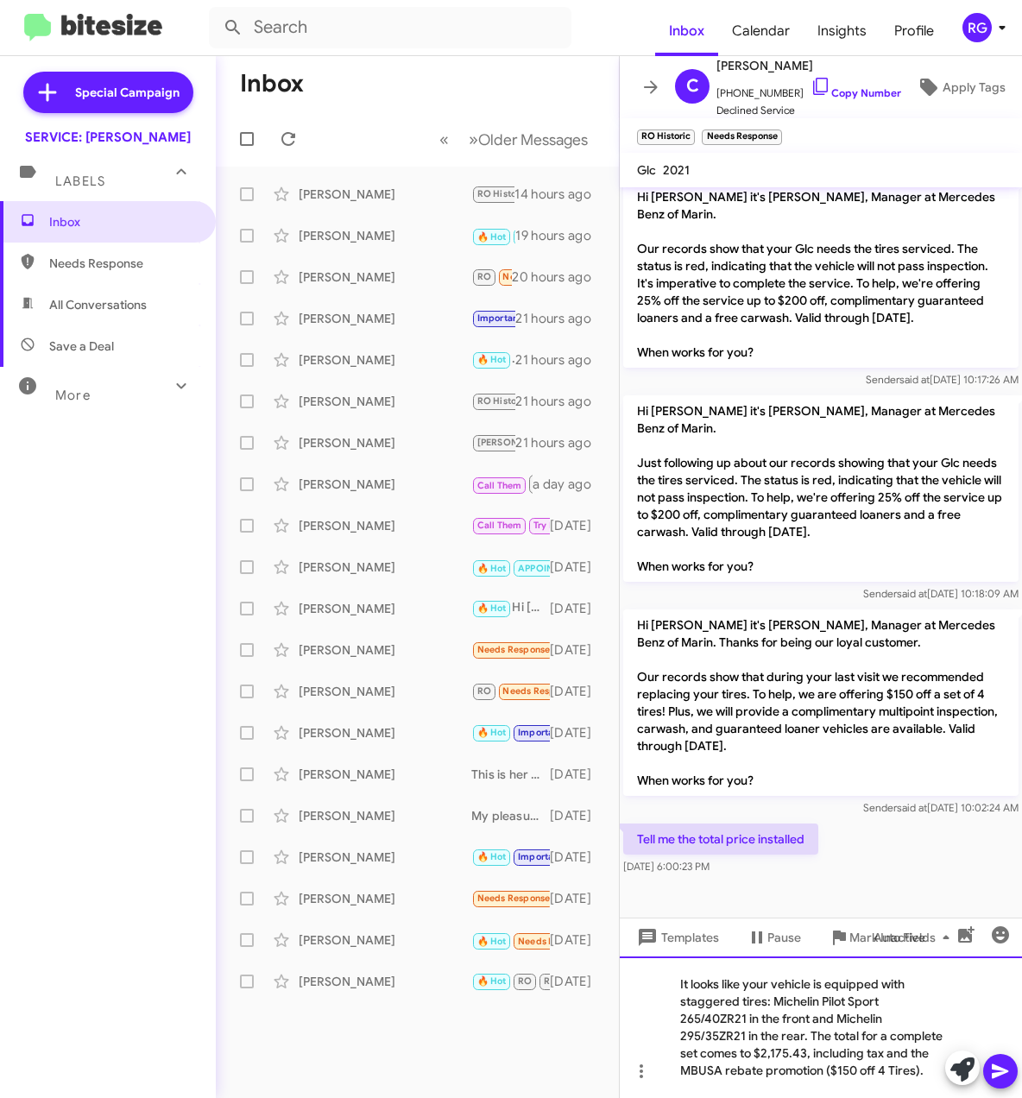
scroll to position [881, 0]
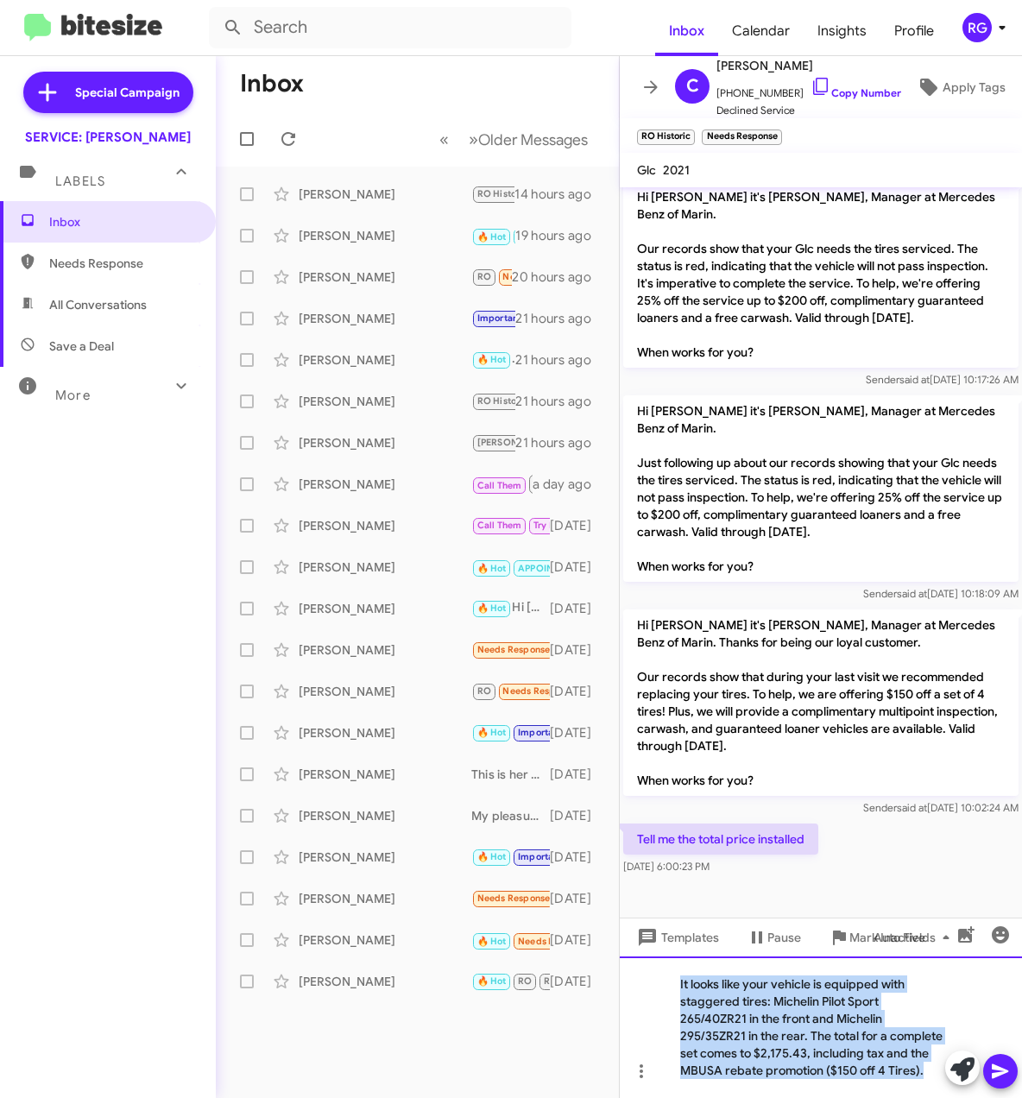
drag, startPoint x: 929, startPoint y: 1082, endPoint x: 754, endPoint y: 1006, distance: 190.9
click at [612, 979] on div "Inbox « Previous » Next Older Messages Charles Robinson RO Historic Needs Respo…" at bounding box center [619, 577] width 806 height 1042
copy div "It looks like your vehicle is equipped with staggered tires: Michelin Pilot Spo…"
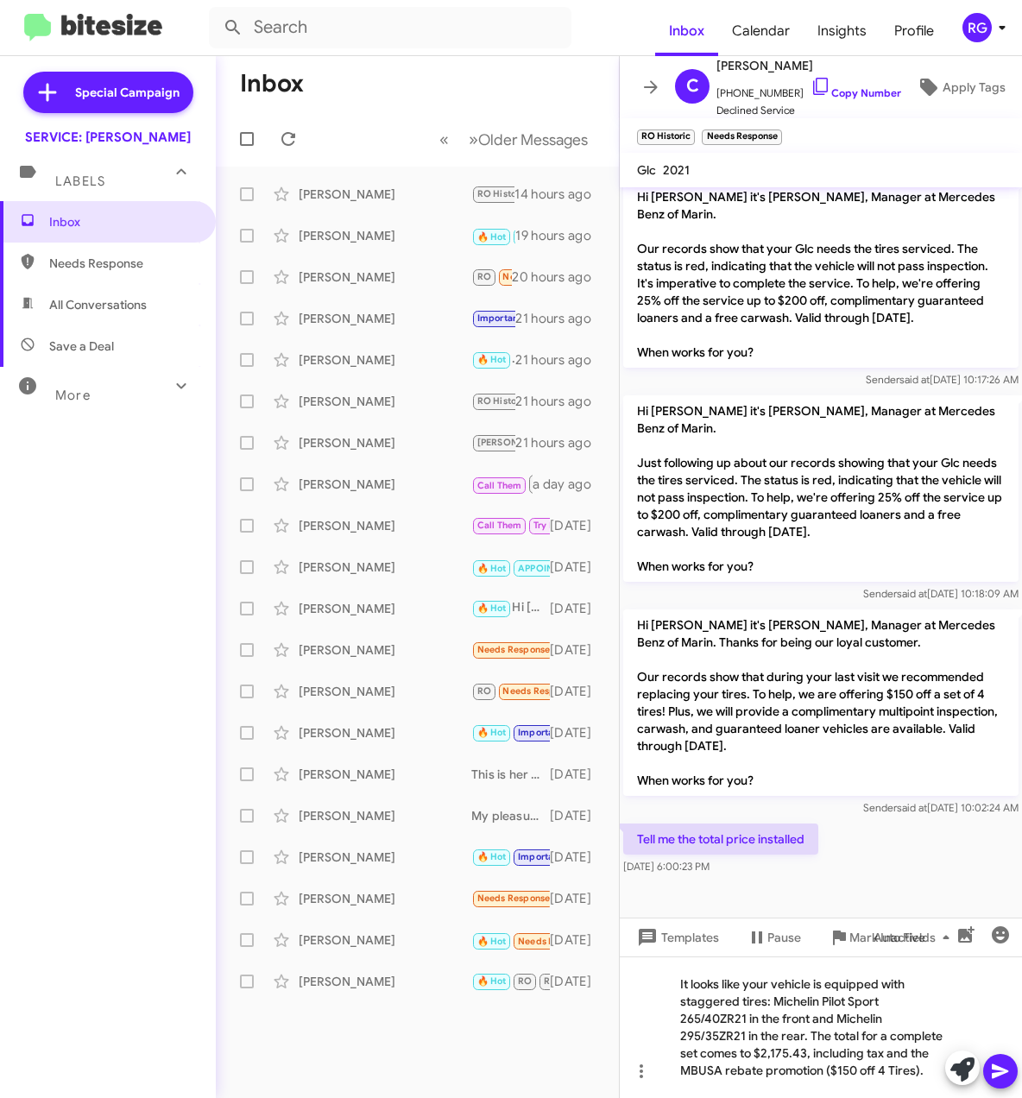
click at [668, 735] on p "Hi [PERSON_NAME] it's [PERSON_NAME], Manager at Mercedes Benz of Marin. Thanks …" at bounding box center [820, 702] width 395 height 186
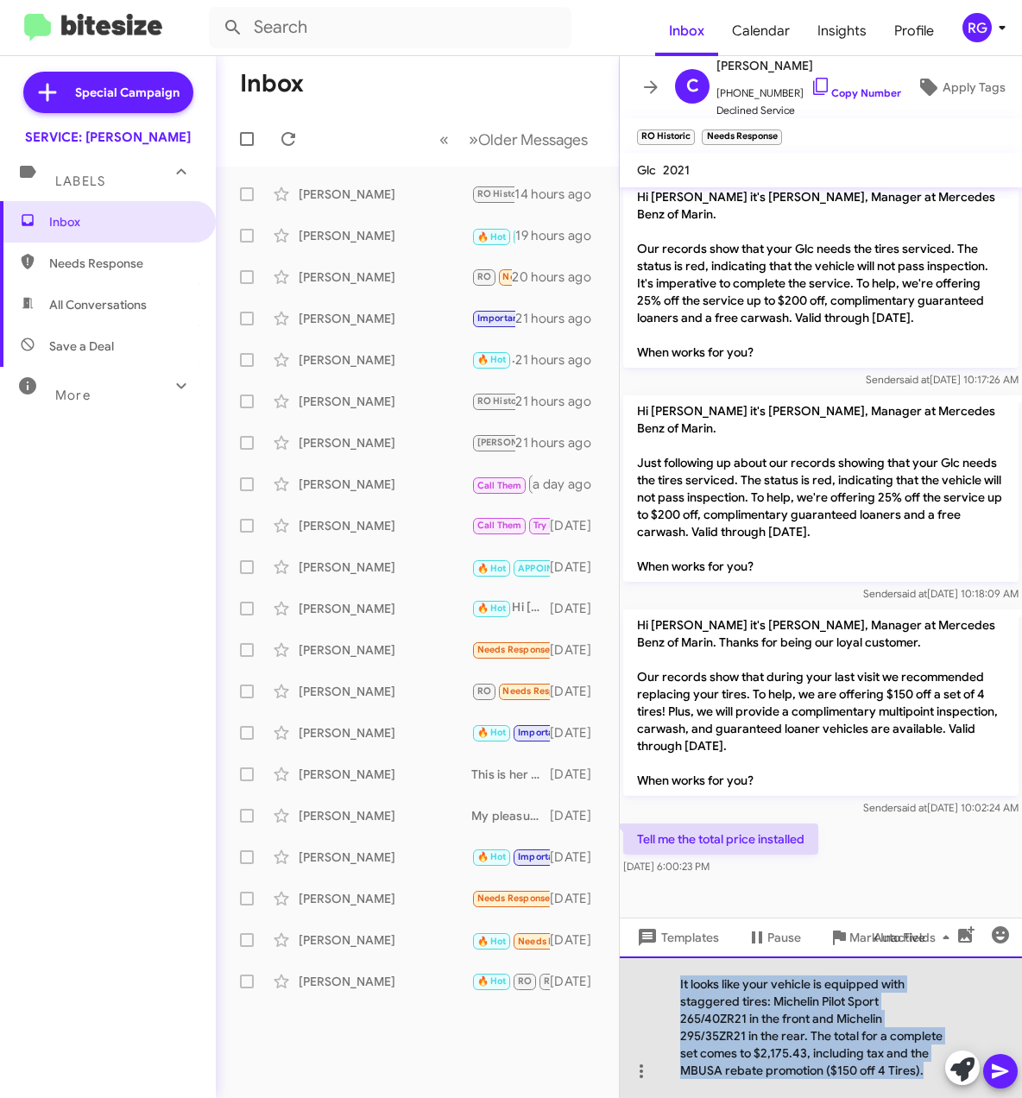
drag, startPoint x: 926, startPoint y: 1072, endPoint x: 628, endPoint y: 963, distance: 317.0
click at [628, 963] on div "It looks like your vehicle is equipped with staggered tires: Michelin Pilot Spo…" at bounding box center [821, 1027] width 402 height 142
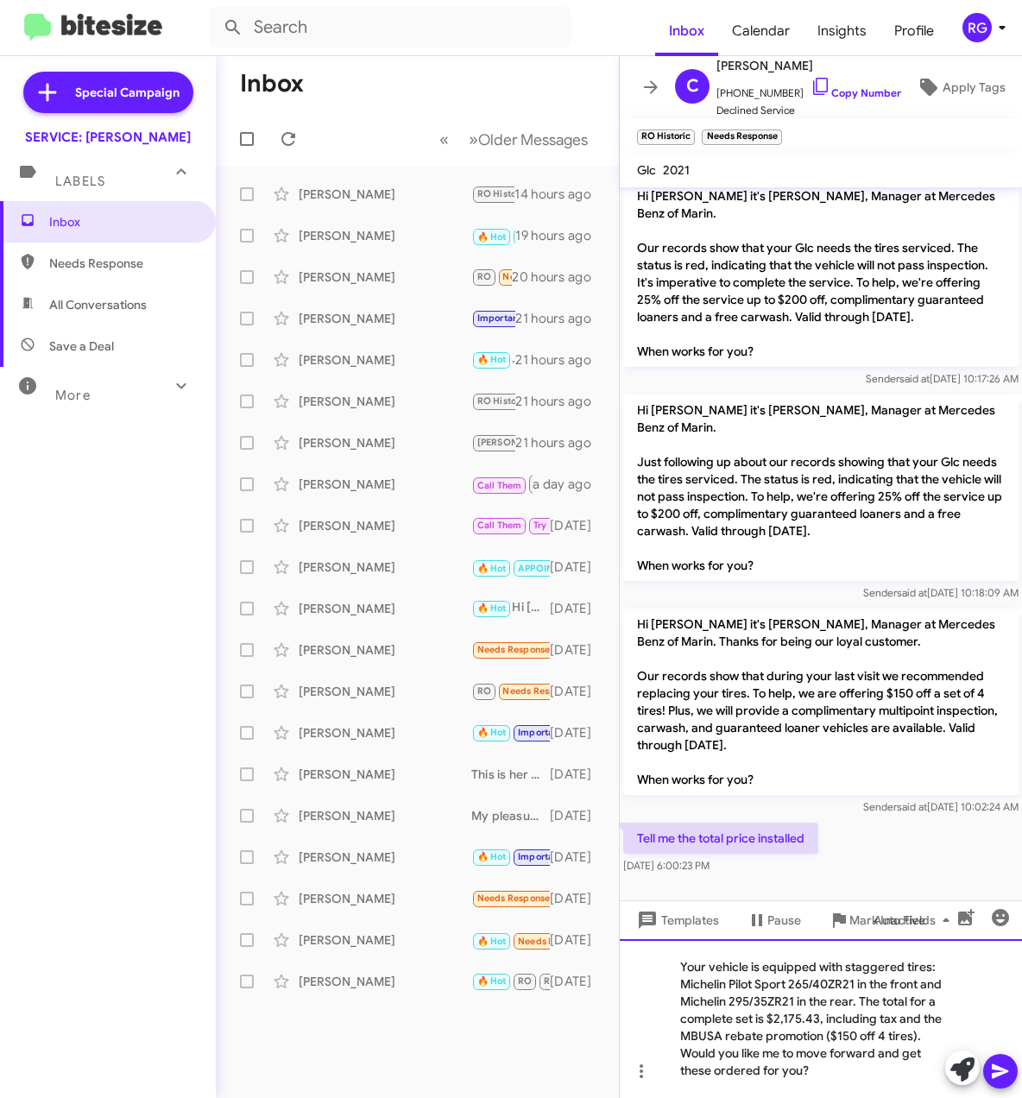
scroll to position [898, 0]
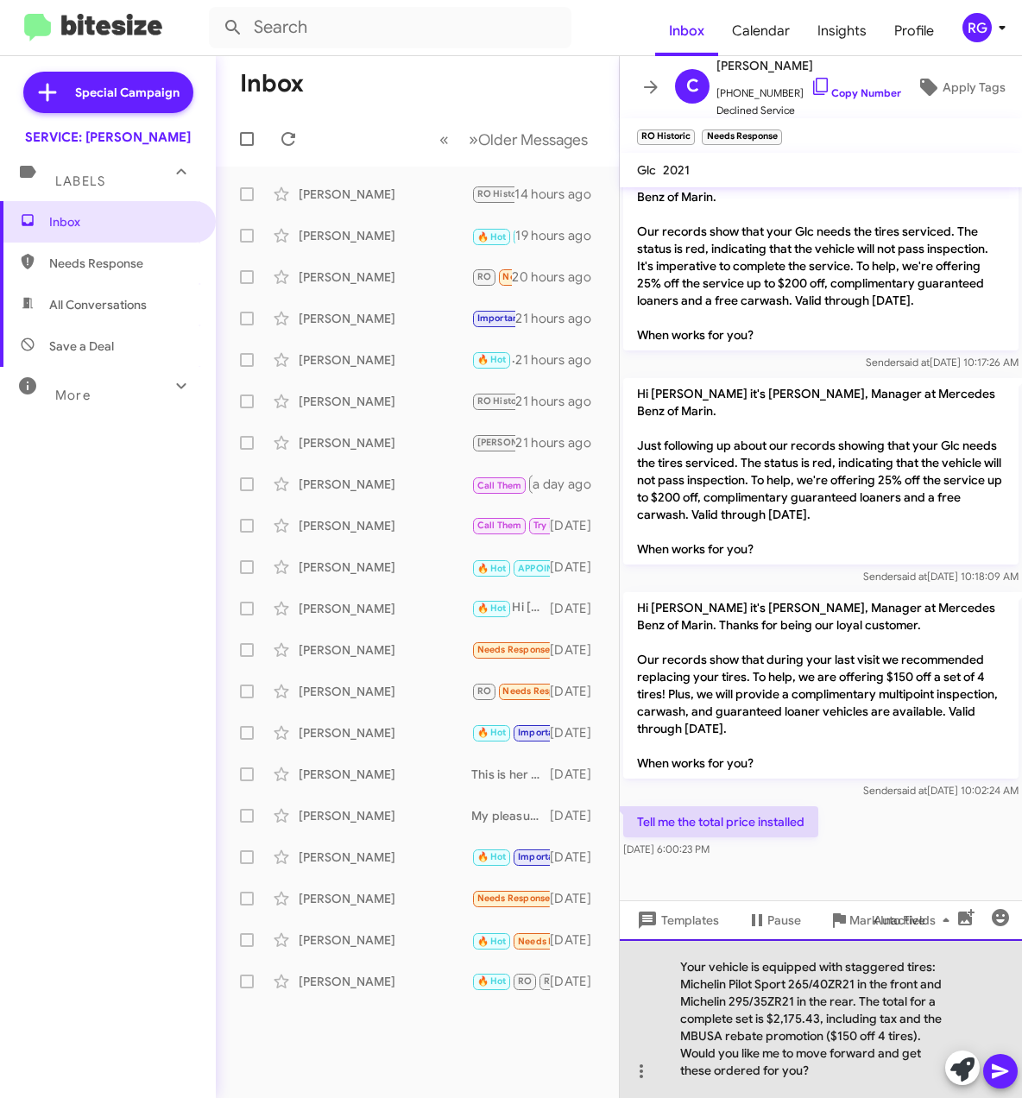
click at [853, 1025] on div "Your vehicle is equipped with staggered tires: Michelin Pilot Sport 265/40ZR21 …" at bounding box center [821, 1018] width 402 height 159
drag, startPoint x: 902, startPoint y: 1018, endPoint x: 853, endPoint y: 1011, distance: 48.8
click at [853, 1011] on div "Your vehicle is equipped with staggered tires: Michelin Pilot Sport 265/40ZR21 …" at bounding box center [821, 1018] width 402 height 159
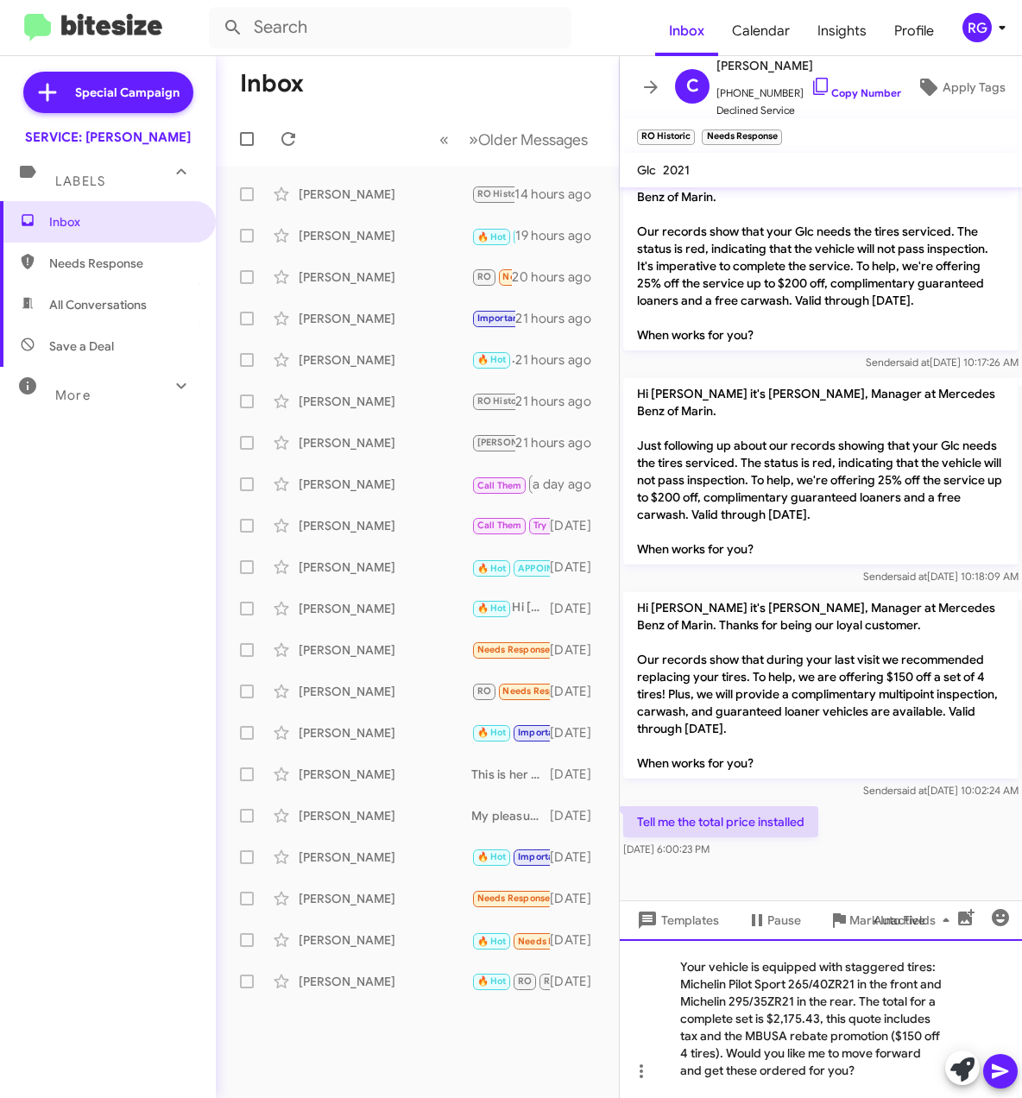
click at [815, 1040] on div "Your vehicle is equipped with staggered tires: Michelin Pilot Sport 265/40ZR21 …" at bounding box center [821, 1018] width 402 height 159
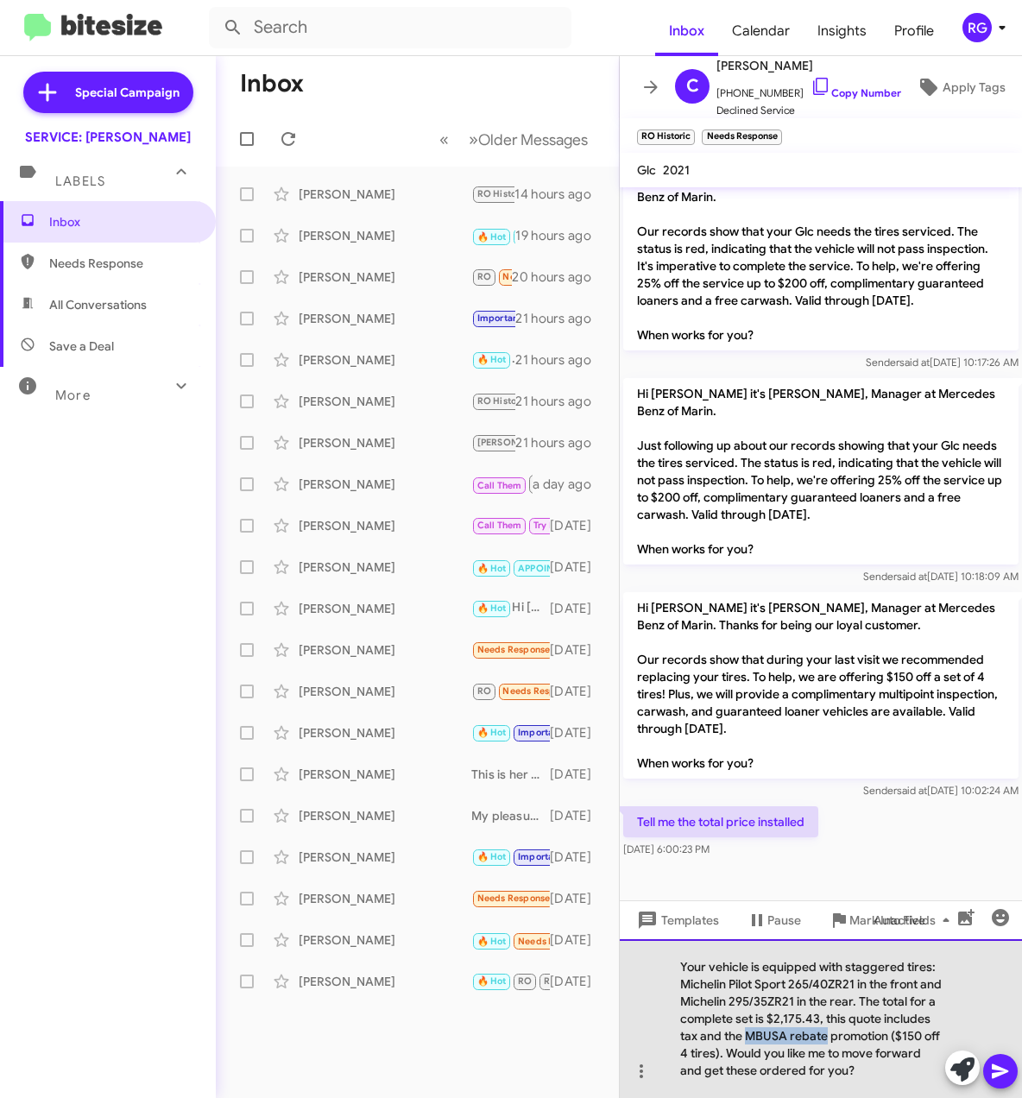
drag, startPoint x: 874, startPoint y: 1040, endPoint x: 788, endPoint y: 1042, distance: 86.3
click at [797, 1034] on div "Your vehicle is equipped with staggered tires: Michelin Pilot Sport 265/40ZR21 …" at bounding box center [821, 1018] width 402 height 159
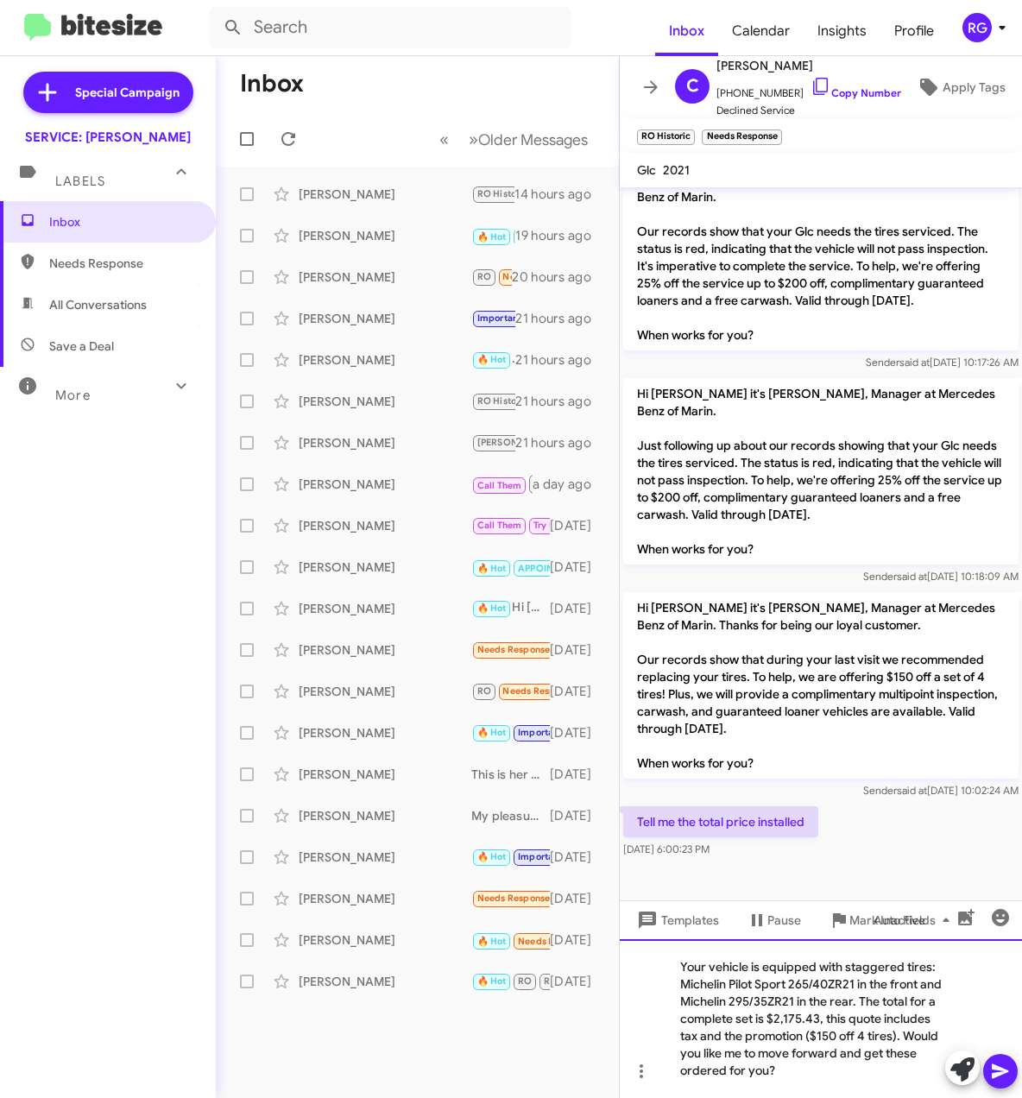
click at [888, 1051] on div "Your vehicle is equipped with staggered tires: Michelin Pilot Sport 265/40ZR21 …" at bounding box center [821, 1018] width 402 height 159
click at [866, 1077] on div "Your vehicle is equipped with staggered tires: Michelin Pilot Sport 265/40ZR21 …" at bounding box center [821, 1018] width 402 height 159
click at [995, 1061] on icon at bounding box center [1000, 1071] width 21 height 21
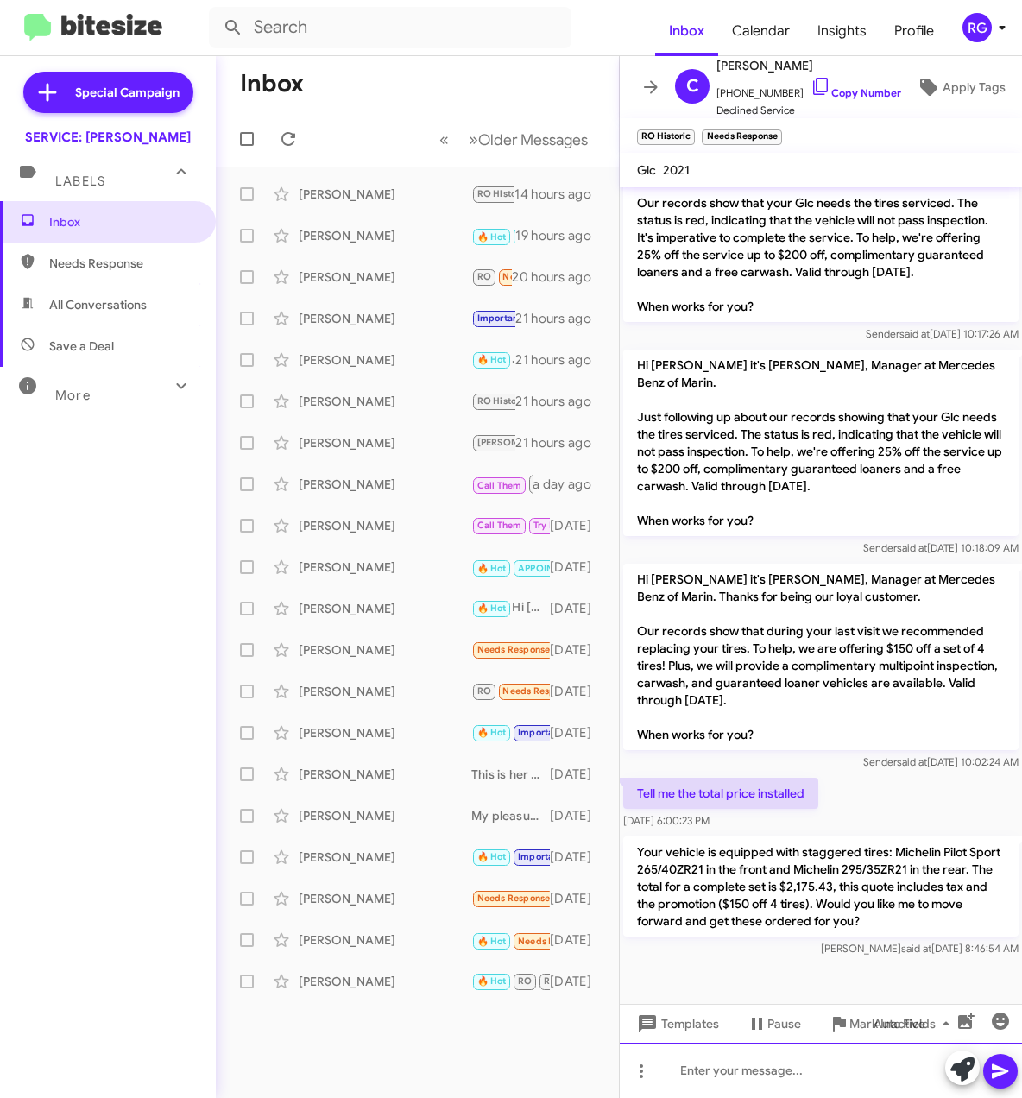
scroll to position [927, 0]
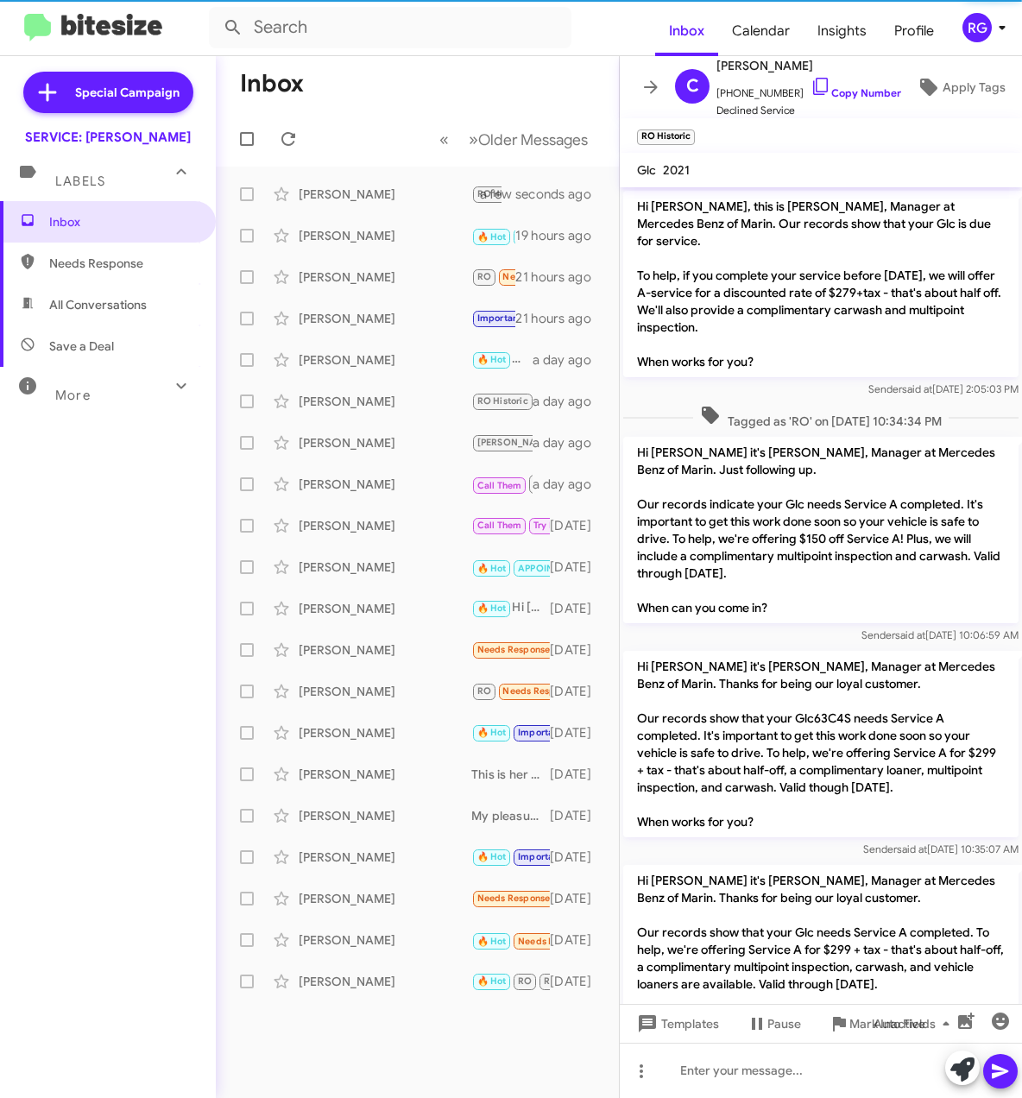
scroll to position [891, 0]
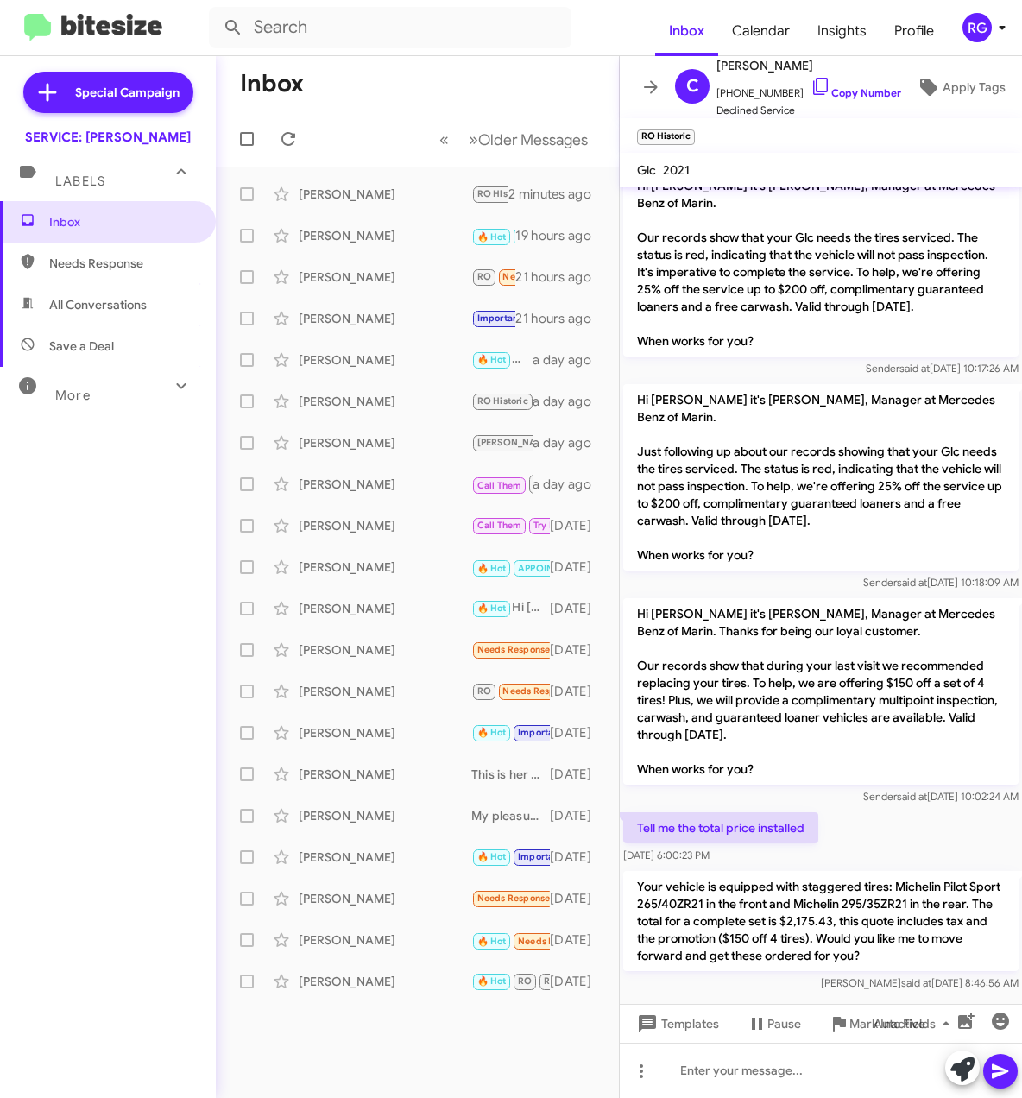
drag, startPoint x: 995, startPoint y: 167, endPoint x: 987, endPoint y: 173, distance: 9.8
click at [988, 173] on mat-toolbar "Glc 2021" at bounding box center [821, 170] width 402 height 35
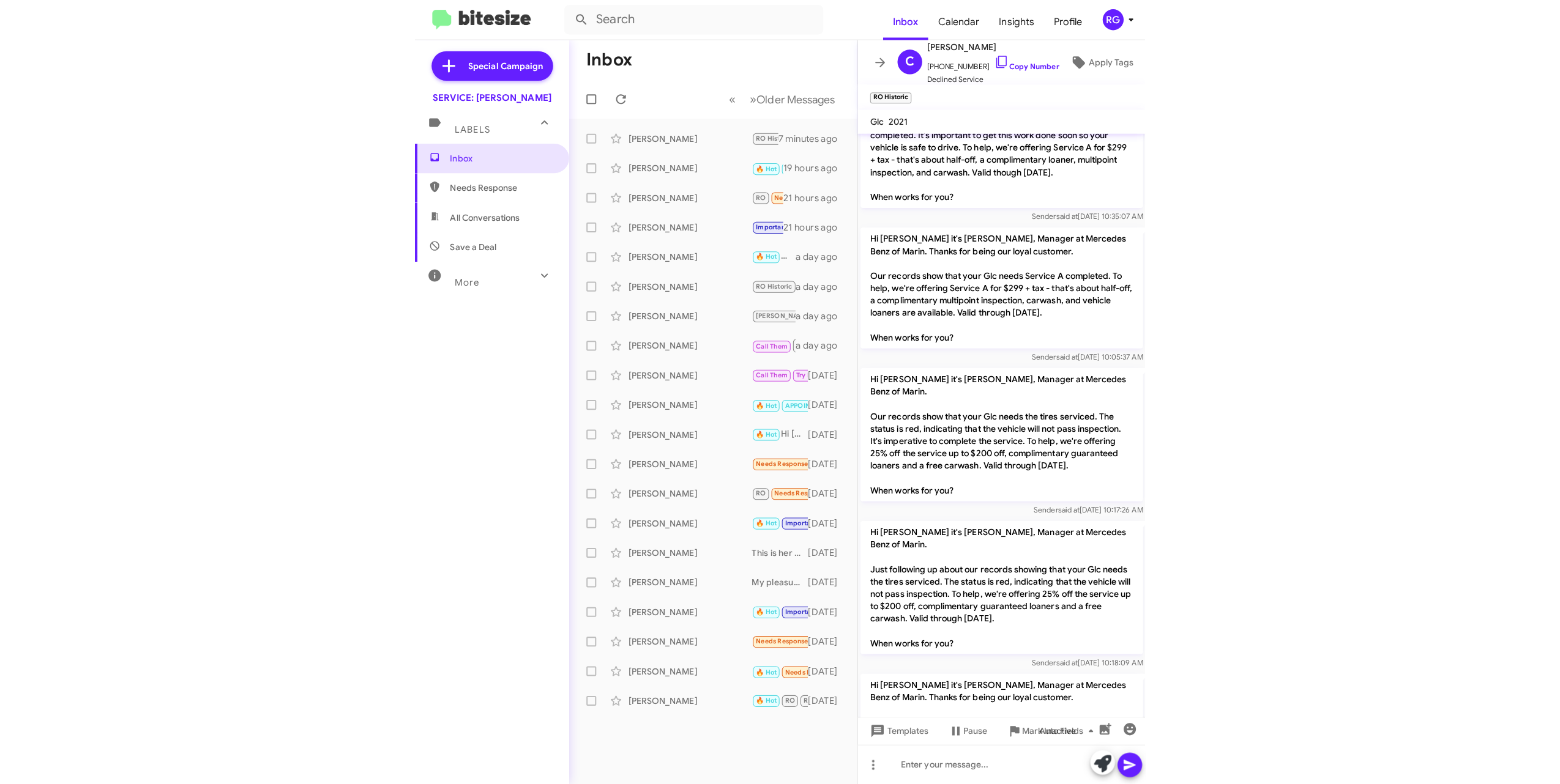
scroll to position [284, 0]
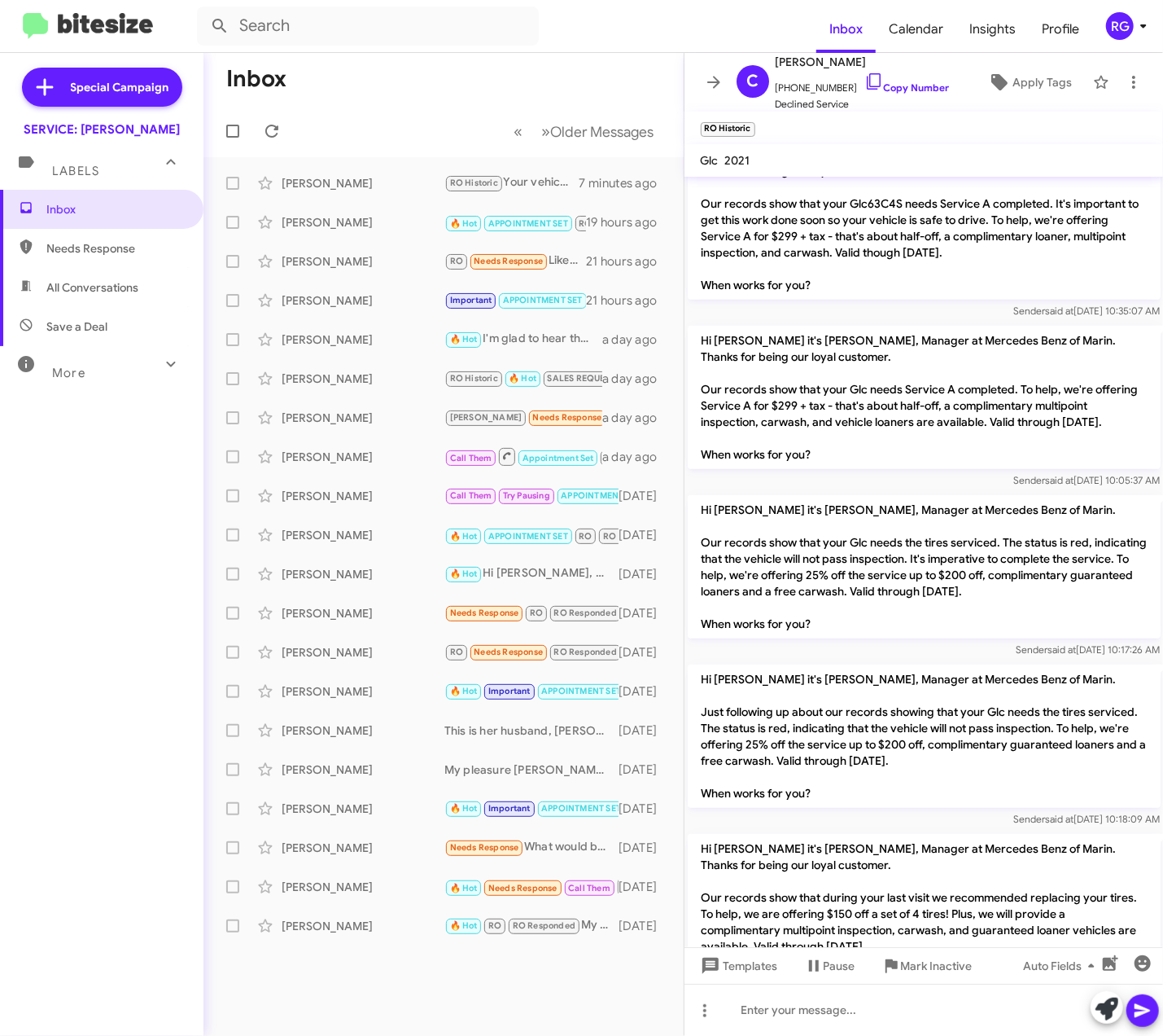
scroll to position [393, 0]
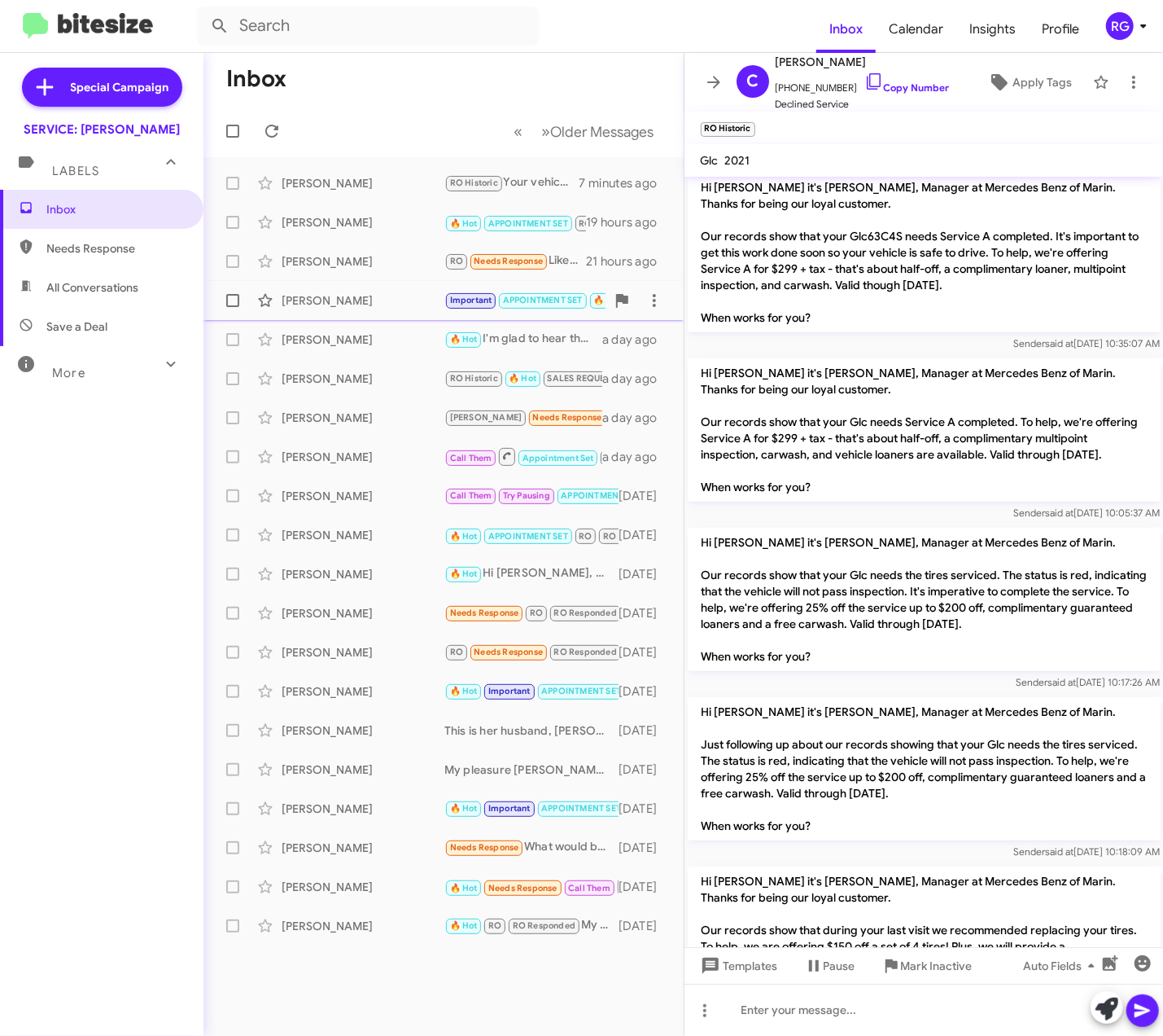
click at [457, 318] on span "[PERSON_NAME] Important APPOINTMENT SET 🔥 Hot RO RO Responded Thank you! 21 hou…" at bounding box center [443, 300] width 480 height 39
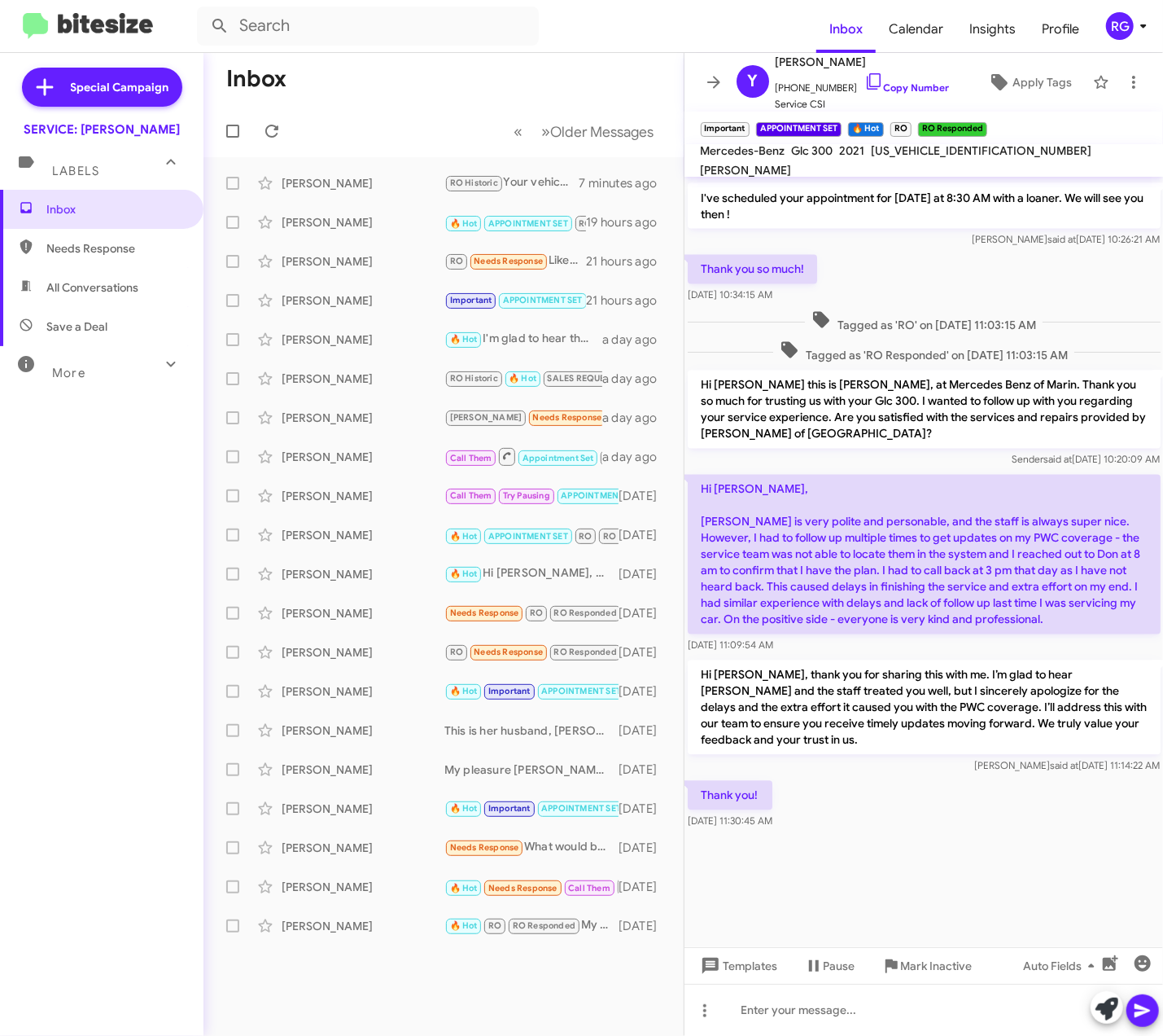
scroll to position [1714, 0]
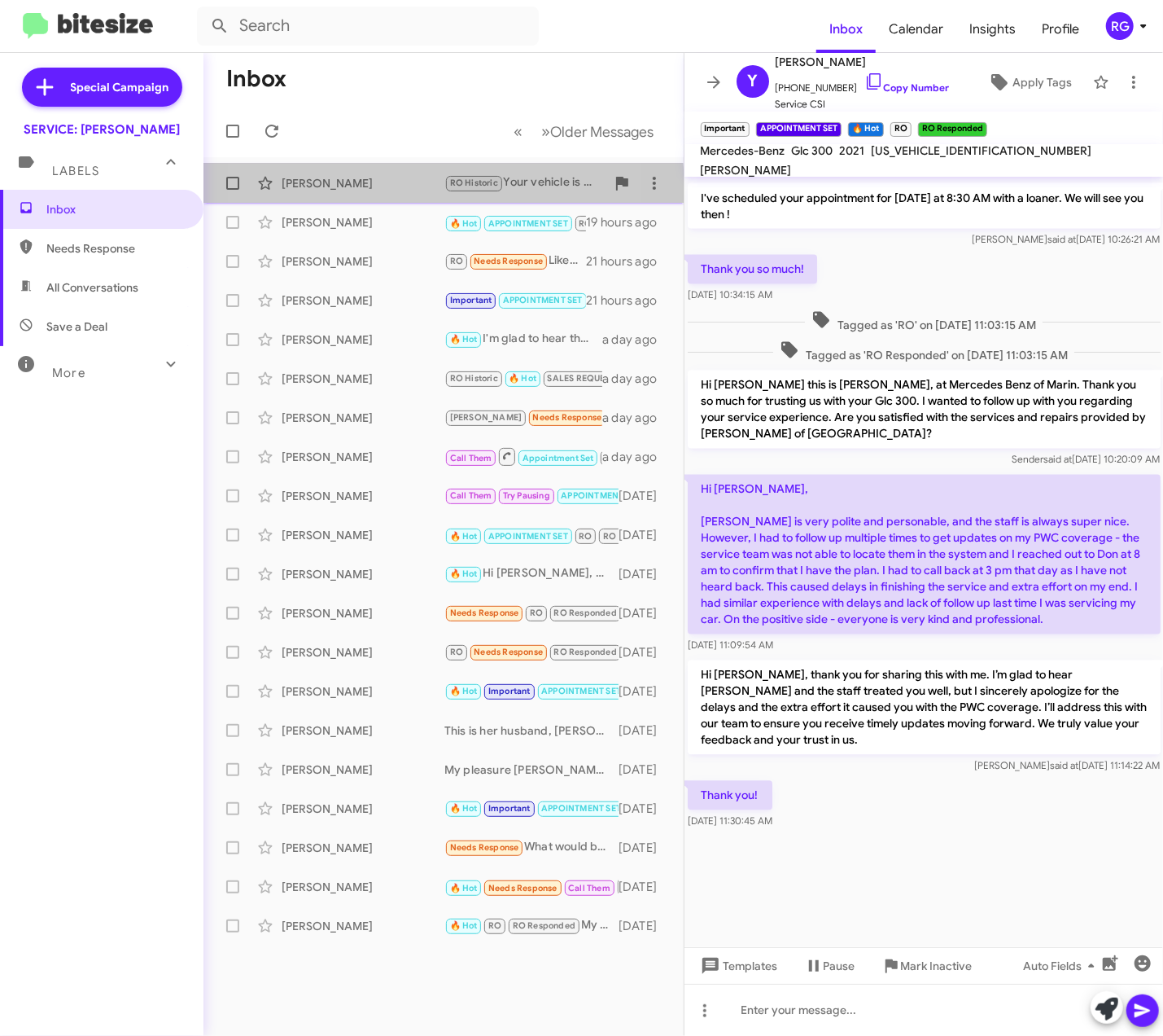
click at [353, 189] on div "[PERSON_NAME]" at bounding box center [363, 183] width 163 height 16
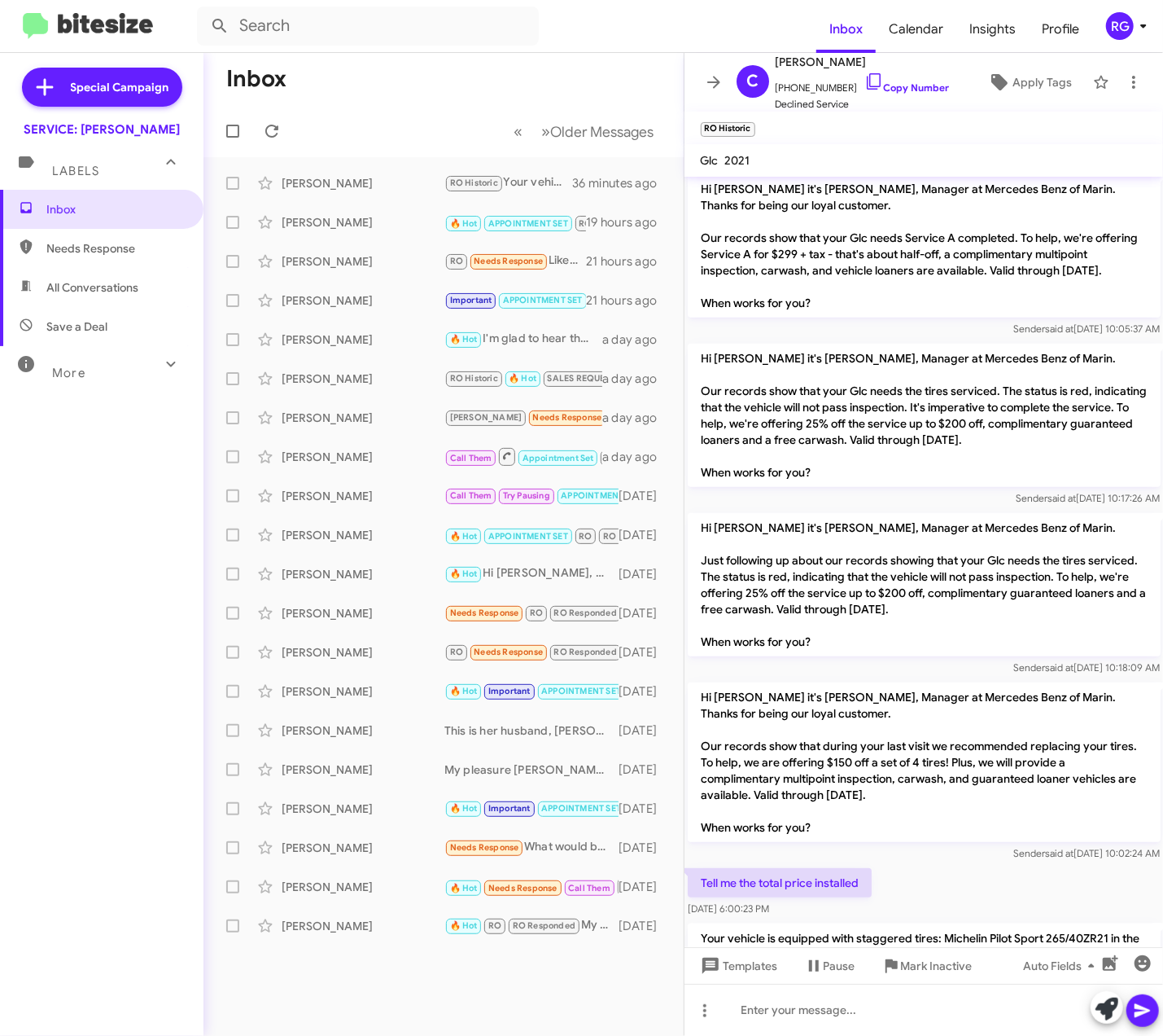
scroll to position [711, 0]
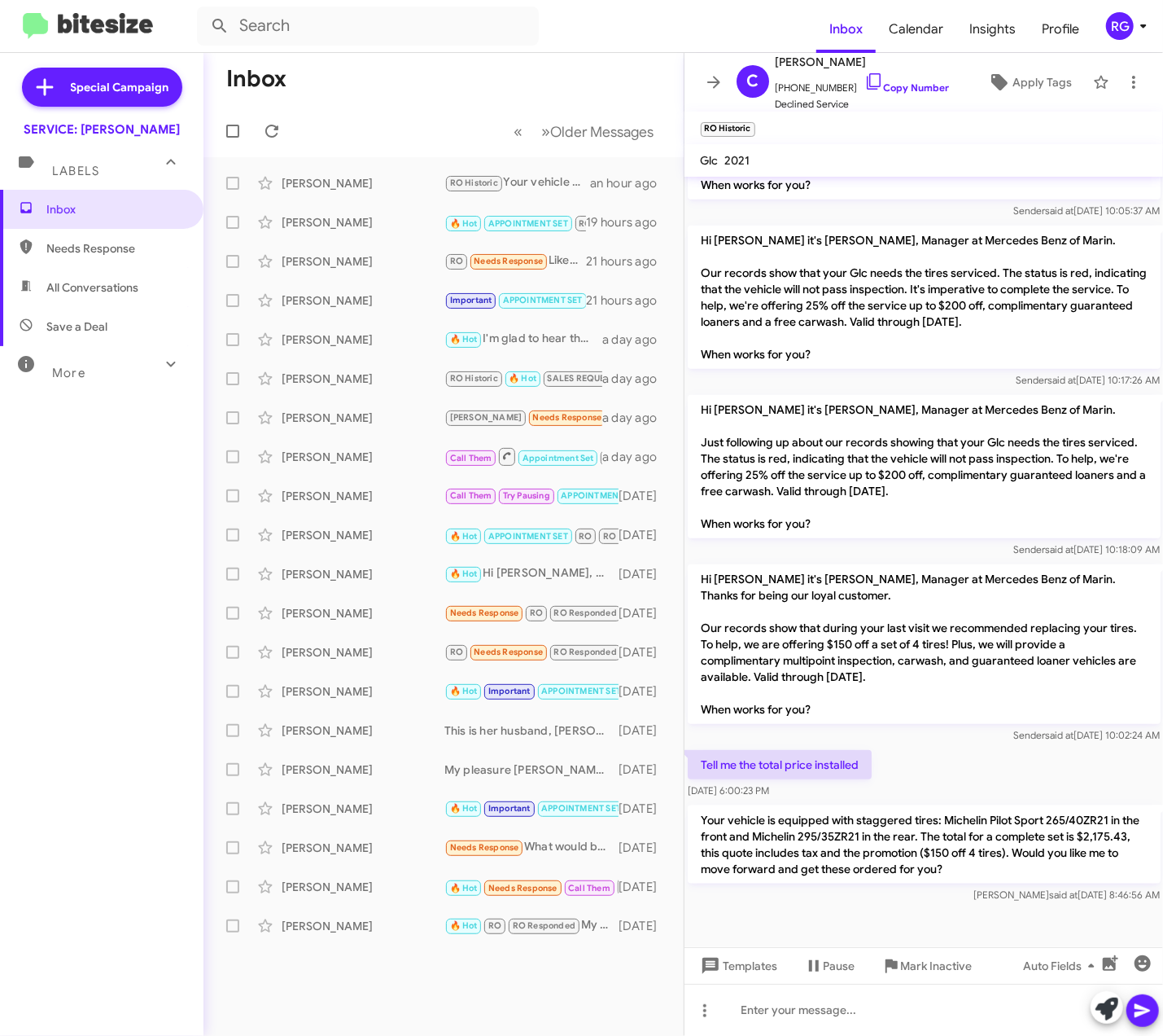
click at [342, 163] on mat-action-list "[PERSON_NAME] RO Historic Your vehicle is equipped with staggered tires: Michel…" at bounding box center [443, 551] width 480 height 788
drag, startPoint x: 342, startPoint y: 163, endPoint x: 352, endPoint y: 173, distance: 14.1
click at [352, 173] on div "[PERSON_NAME] RO Historic Your vehicle is equipped with staggered tires: Michel…" at bounding box center [444, 183] width 455 height 33
drag, startPoint x: 352, startPoint y: 173, endPoint x: 362, endPoint y: 181, distance: 12.8
click at [359, 187] on div "[PERSON_NAME]" at bounding box center [363, 183] width 163 height 16
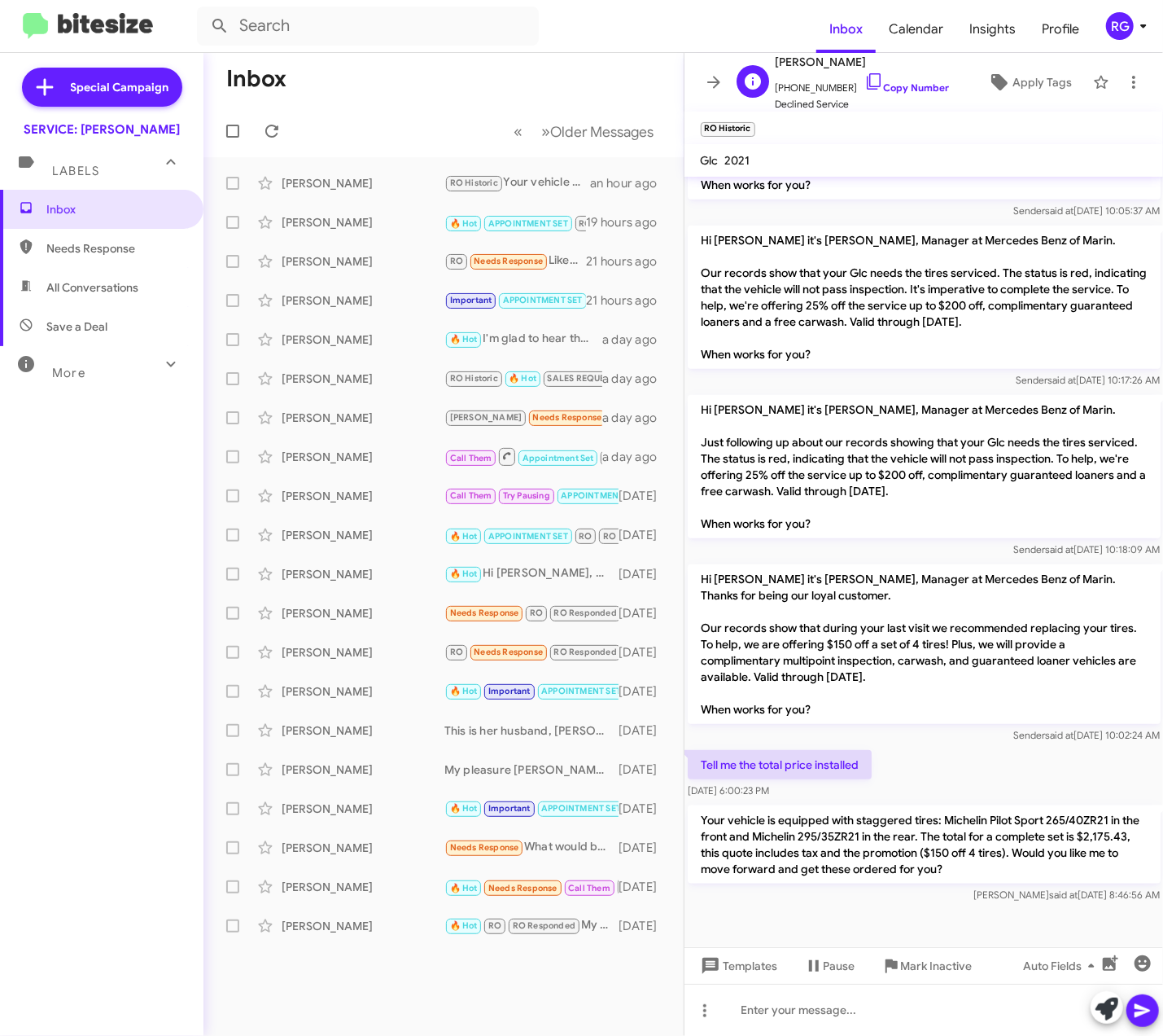
click at [1020, 58] on div "C [PERSON_NAME] [PHONE_NUMBER] Copy Number Declined Service Apply Tags" at bounding box center [907, 82] width 356 height 60
click at [1019, 66] on div "C [PERSON_NAME] [PHONE_NUMBER] Copy Number Declined Service Apply Tags" at bounding box center [907, 82] width 356 height 60
click at [1013, 70] on span "Apply Tags" at bounding box center [1042, 82] width 59 height 29
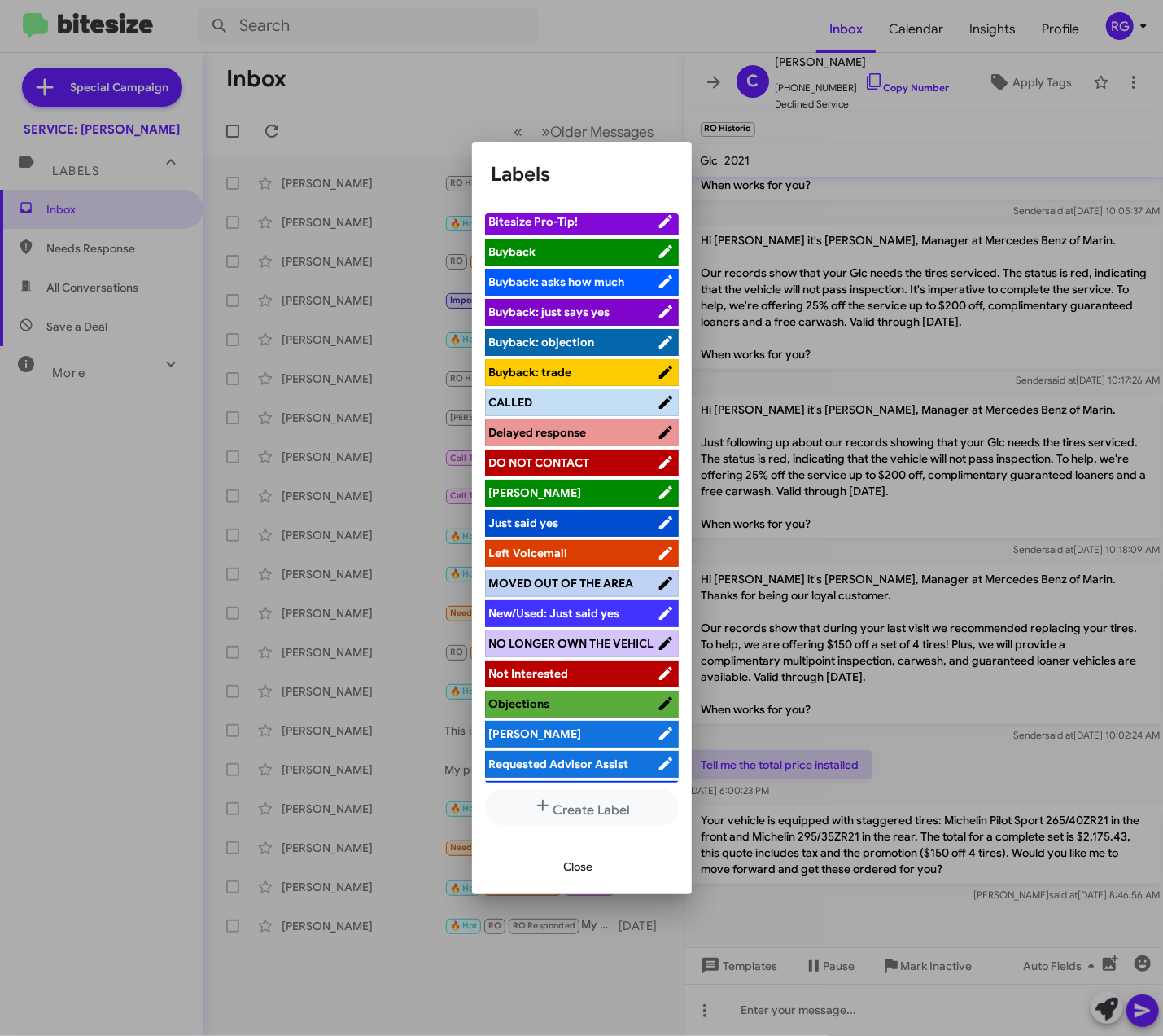
scroll to position [204, 0]
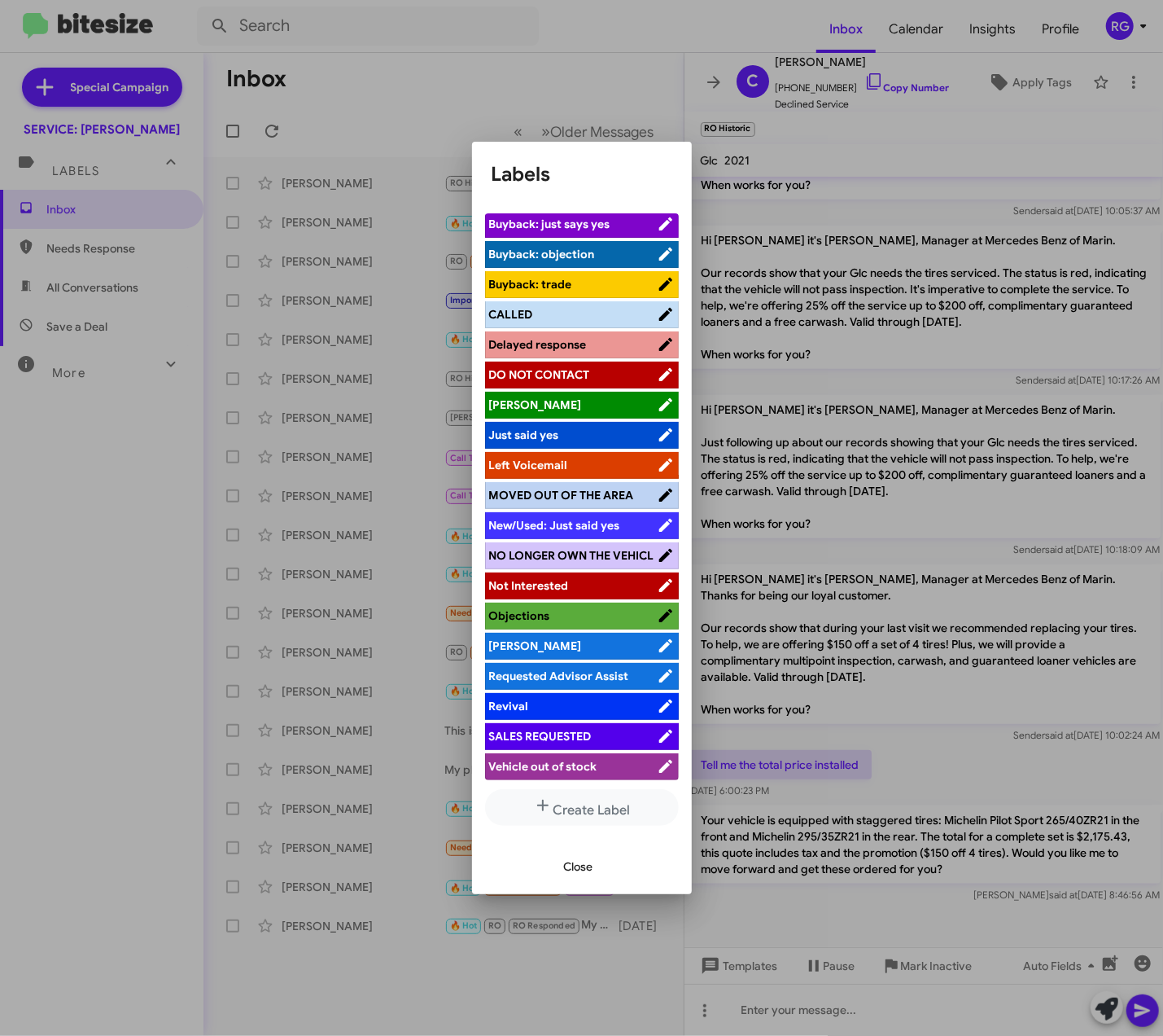
click at [529, 645] on span "[PERSON_NAME]" at bounding box center [573, 645] width 168 height 16
click at [548, 835] on div "Already serviced Hot APPOINTMENT SET Bitesize Pro-Tip! [PERSON_NAME]: asks how …" at bounding box center [582, 519] width 220 height 639
click at [564, 877] on button "Close" at bounding box center [578, 866] width 56 height 29
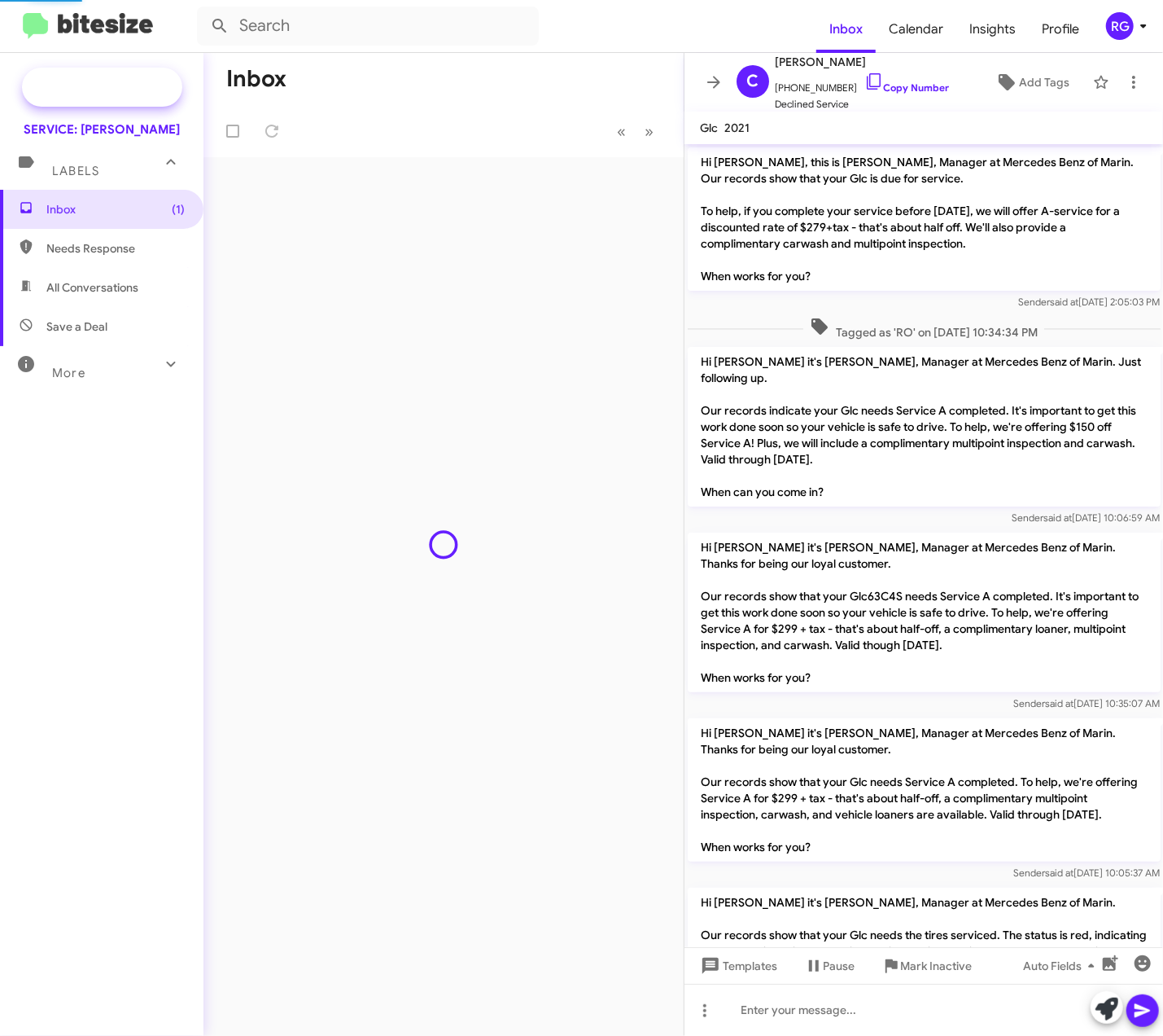
scroll to position [713, 0]
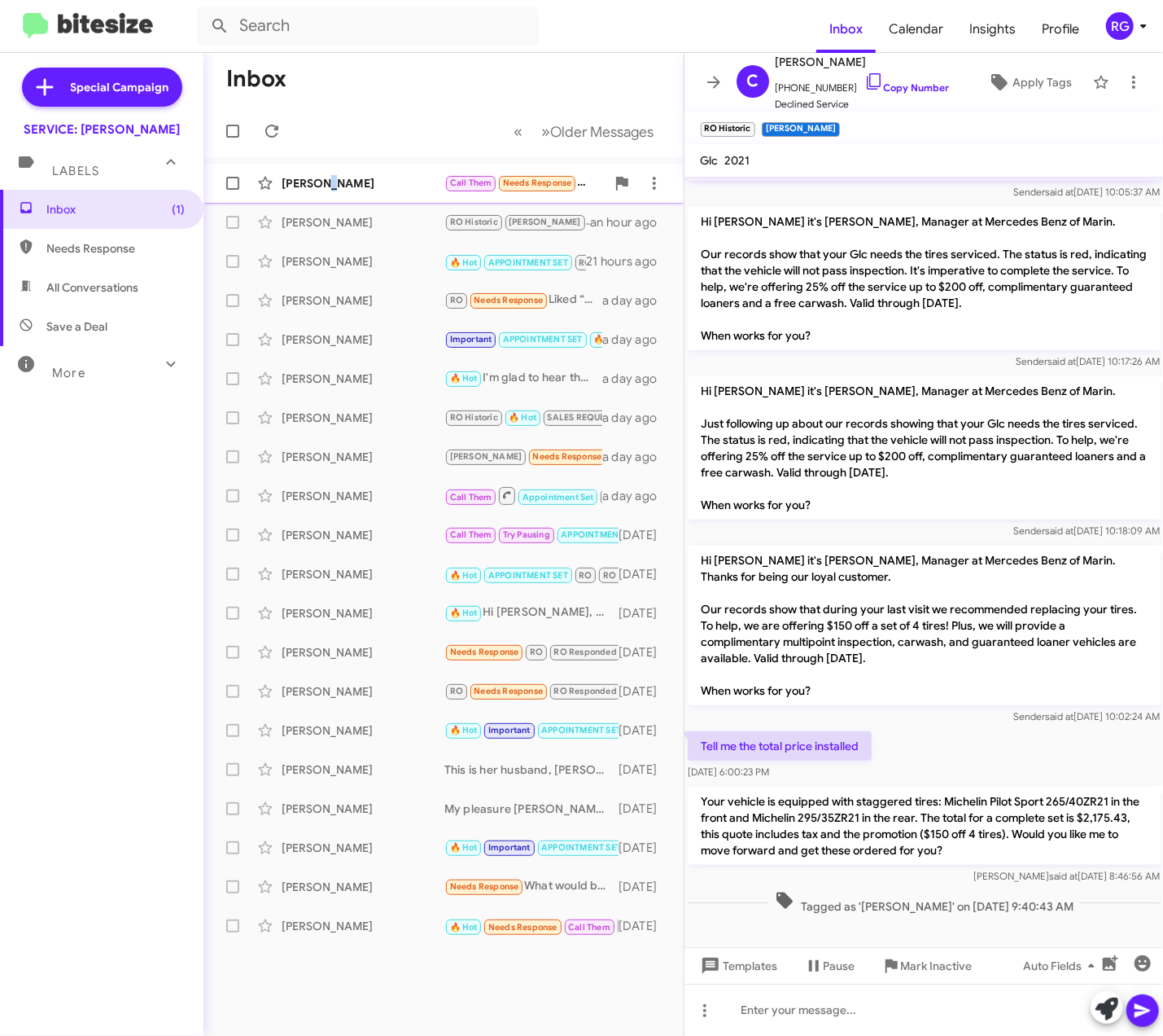
click at [327, 184] on div "Sue Yakubek" at bounding box center [363, 183] width 163 height 16
